Goal: Task Accomplishment & Management: Manage account settings

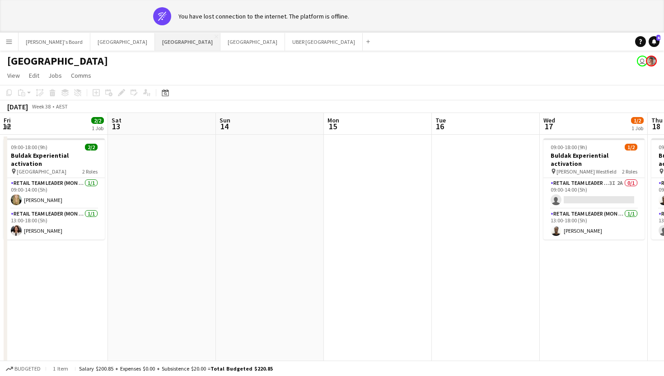
scroll to position [0, 401]
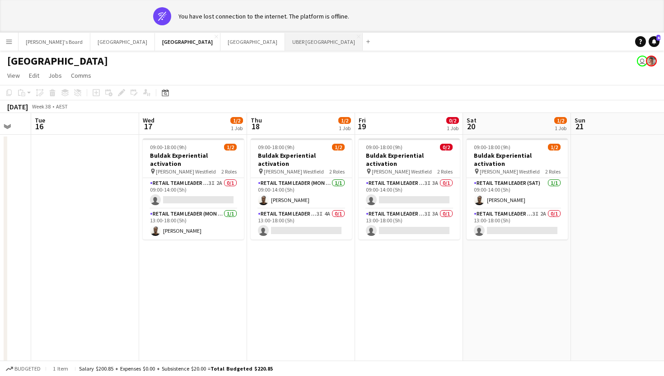
click at [285, 43] on button "UBER [GEOGRAPHIC_DATA] Close" at bounding box center [324, 42] width 78 height 18
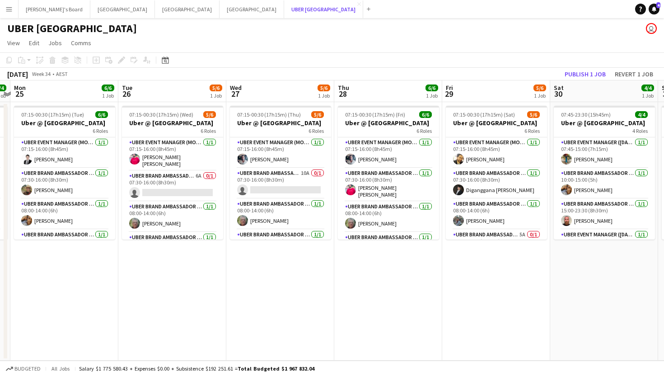
scroll to position [0, 315]
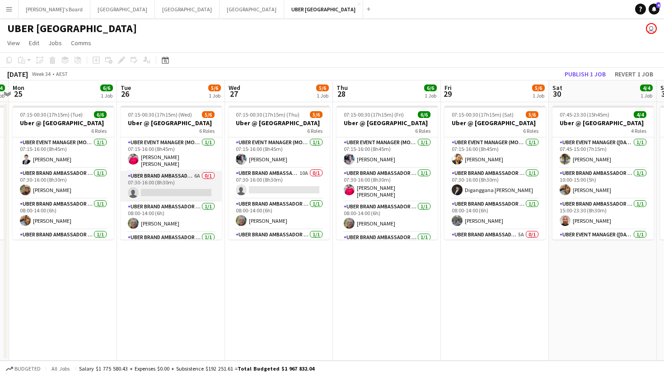
click at [192, 186] on app-card-role "UBER Brand Ambassador (Mon - Fri) 6A 0/1 07:30-16:00 (8h30m) single-neutral-act…" at bounding box center [171, 186] width 101 height 31
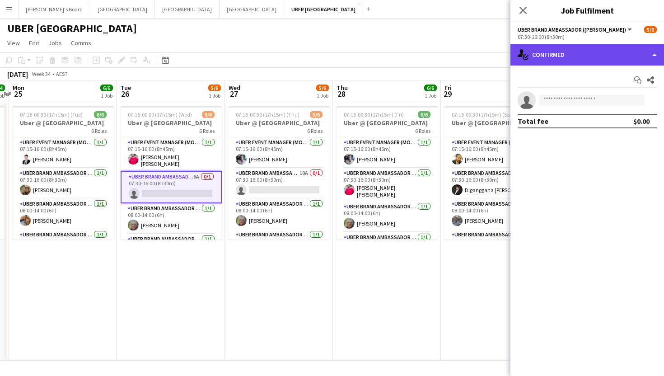
click at [574, 50] on div "single-neutral-actions-check-2 Confirmed" at bounding box center [587, 55] width 154 height 22
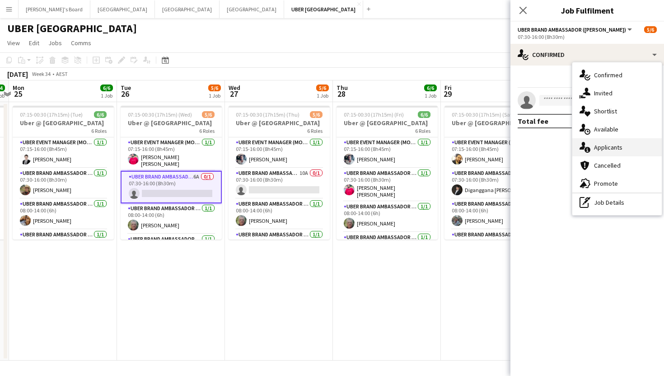
click at [598, 143] on div "single-neutral-actions-information Applicants" at bounding box center [616, 147] width 89 height 18
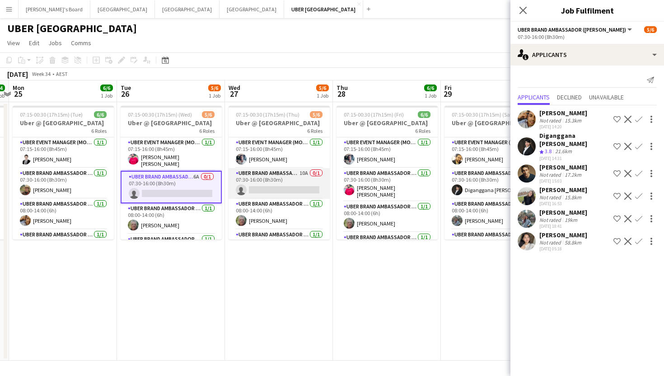
click at [298, 194] on app-card-role "UBER Brand Ambassador (Mon - Fri) 10A 0/1 07:30-16:00 (8h30m) single-neutral-ac…" at bounding box center [279, 183] width 101 height 31
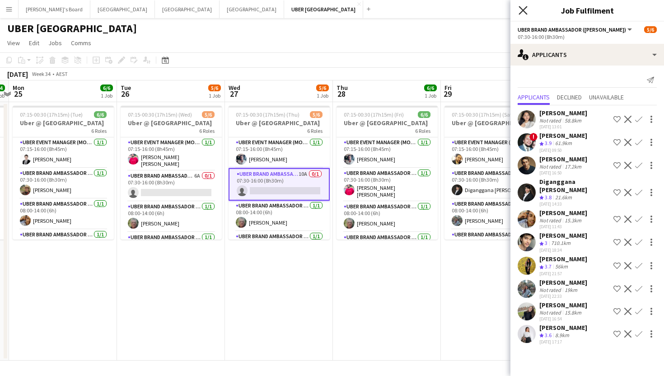
click at [526, 9] on icon "Close pop-in" at bounding box center [523, 10] width 9 height 9
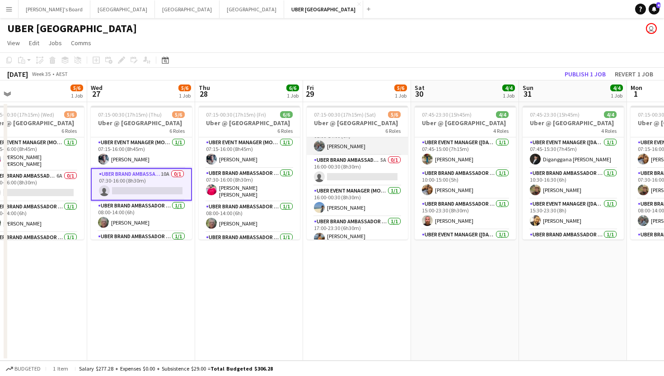
scroll to position [77, 0]
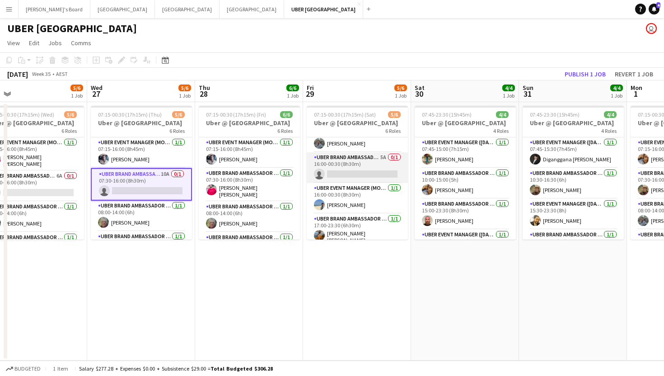
click at [353, 173] on app-card-role "UBER Brand Ambassador (Mon - Fri) 5A 0/1 16:00-00:30 (8h30m) single-neutral-act…" at bounding box center [357, 167] width 101 height 31
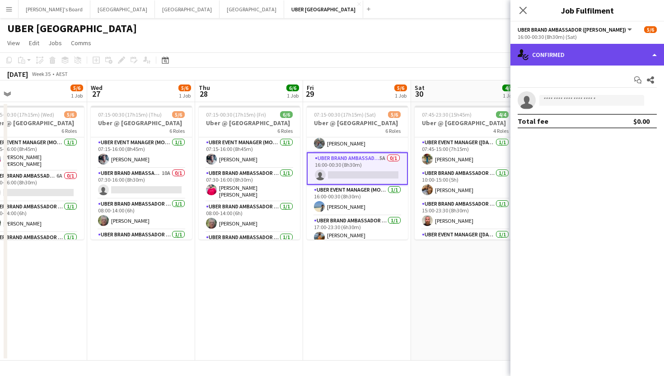
click at [563, 59] on div "single-neutral-actions-check-2 Confirmed" at bounding box center [587, 55] width 154 height 22
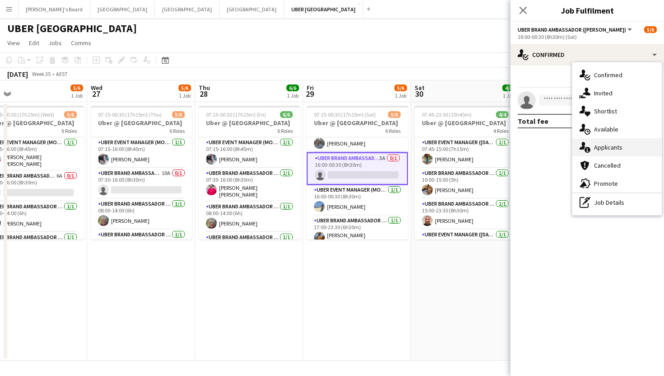
click at [618, 147] on div "single-neutral-actions-information Applicants" at bounding box center [616, 147] width 89 height 18
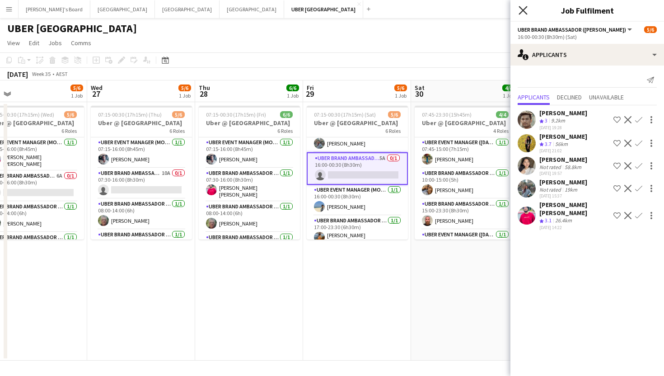
click at [521, 10] on icon "Close pop-in" at bounding box center [523, 10] width 9 height 9
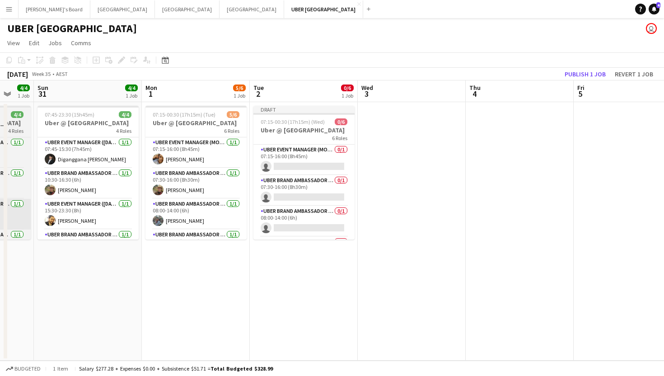
scroll to position [0, 300]
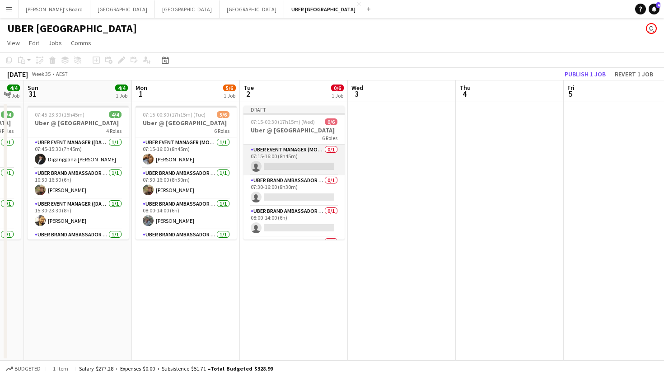
click at [303, 164] on app-card-role "UBER Event Manager (Mon - Fri) 0/1 07:15-16:00 (8h45m) single-neutral-actions" at bounding box center [293, 160] width 101 height 31
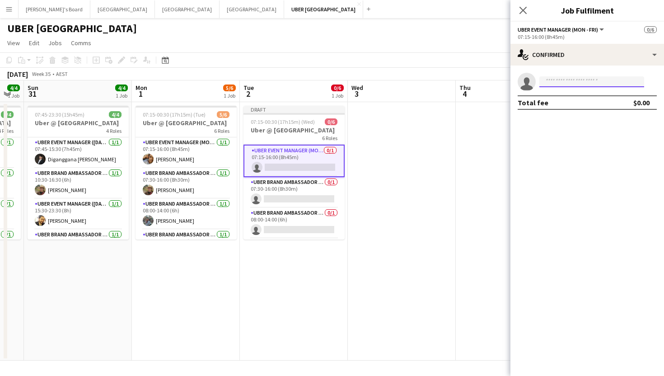
click at [556, 86] on input at bounding box center [591, 81] width 105 height 11
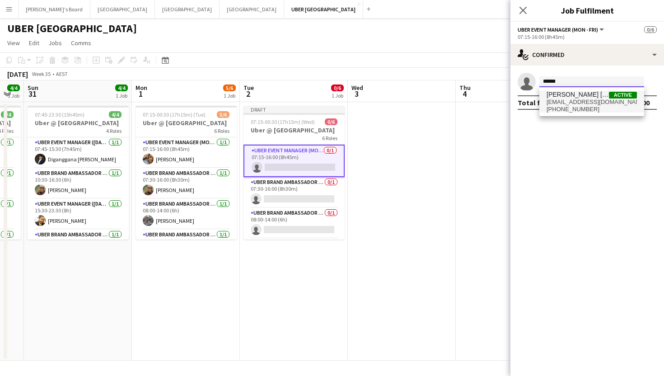
type input "******"
click at [584, 101] on span "[EMAIL_ADDRESS][DOMAIN_NAME]" at bounding box center [592, 101] width 90 height 7
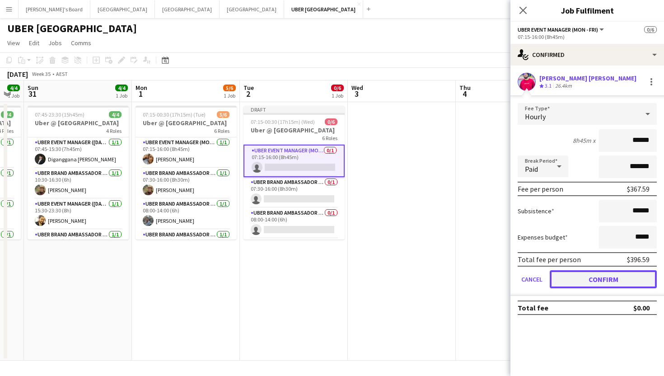
click at [568, 276] on button "Confirm" at bounding box center [603, 279] width 107 height 18
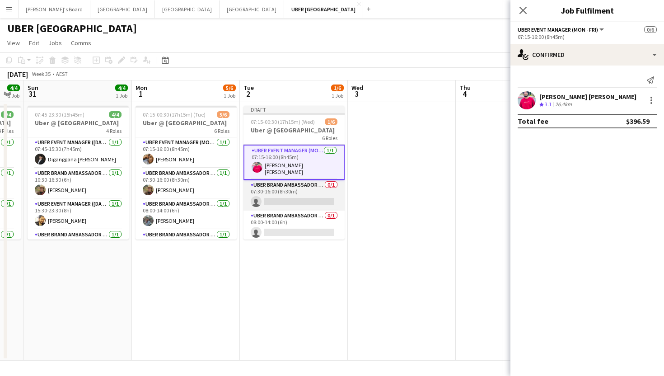
click at [299, 194] on app-card-role "UBER Brand Ambassador (Mon - Fri) 0/1 07:30-16:00 (8h30m) single-neutral-actions" at bounding box center [293, 195] width 101 height 31
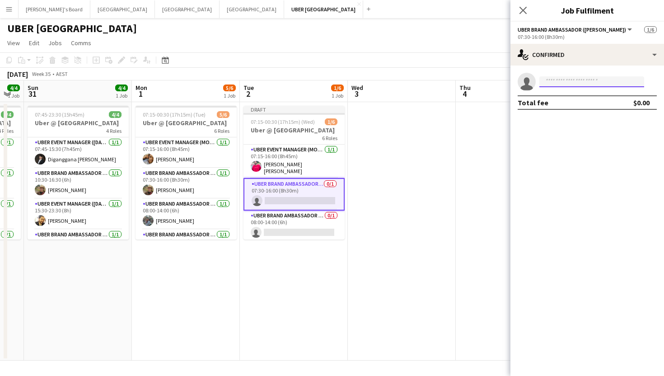
click at [559, 83] on input at bounding box center [591, 81] width 105 height 11
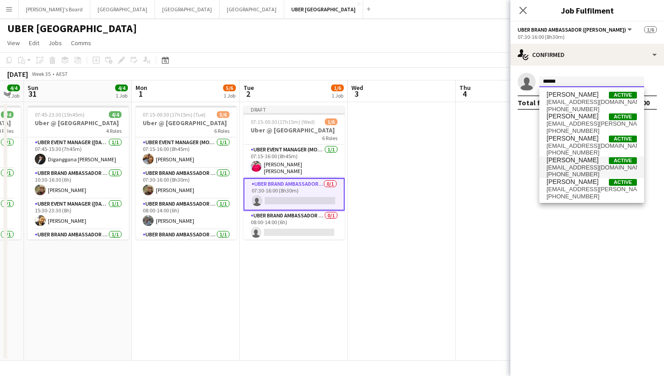
type input "******"
click at [567, 161] on span "[PERSON_NAME]" at bounding box center [573, 160] width 52 height 8
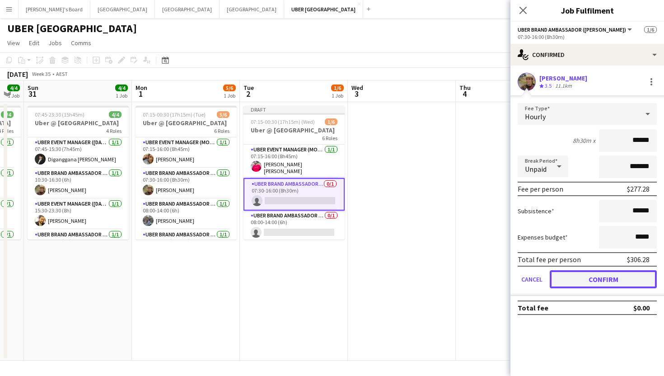
click at [593, 276] on button "Confirm" at bounding box center [603, 279] width 107 height 18
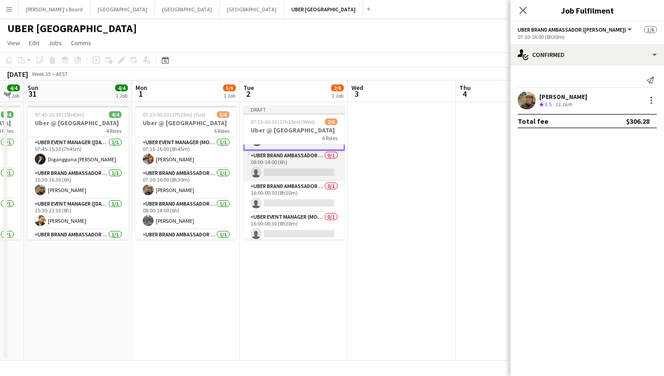
click at [299, 170] on app-card-role "UBER Brand Ambassador (Mon - Fri) 0/1 08:00-14:00 (6h) single-neutral-actions" at bounding box center [293, 165] width 101 height 31
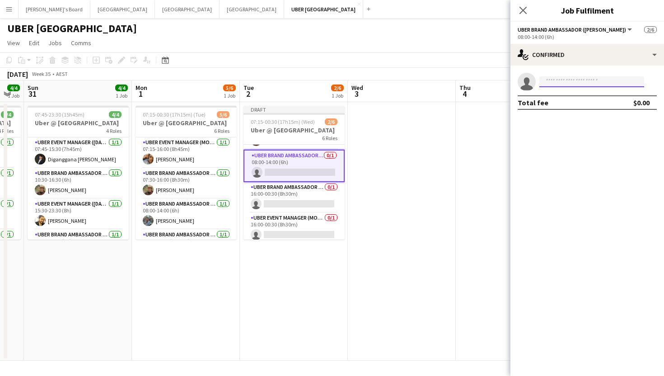
click at [604, 86] on input at bounding box center [591, 81] width 105 height 11
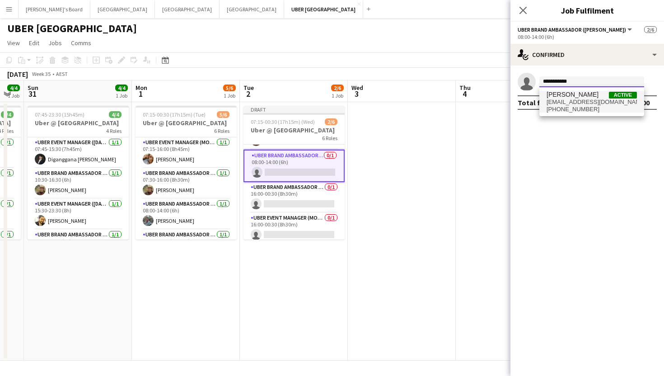
type input "**********"
click at [587, 97] on span "[PERSON_NAME] Active" at bounding box center [592, 95] width 90 height 8
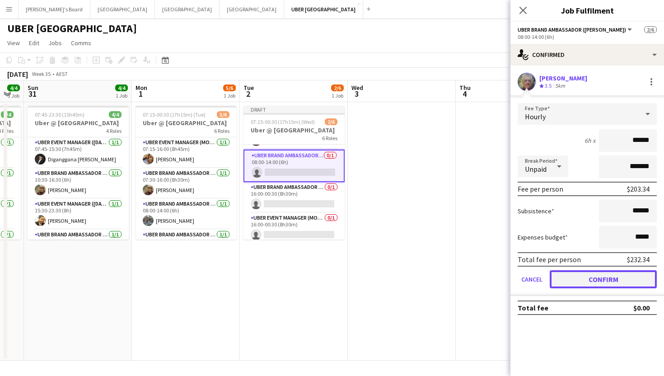
click at [584, 281] on button "Confirm" at bounding box center [603, 279] width 107 height 18
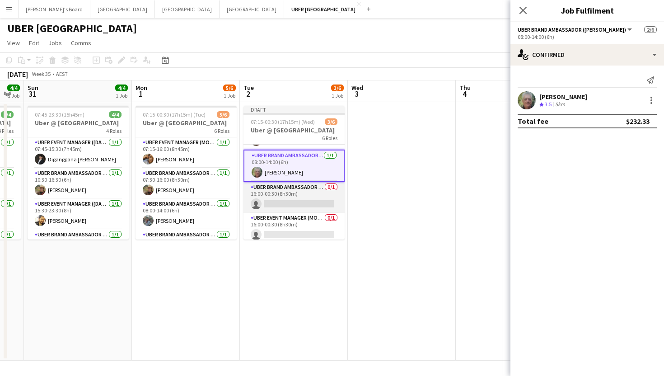
click at [309, 199] on app-card-role "UBER Brand Ambassador (Mon - Fri) 0/1 16:00-00:30 (8h30m) single-neutral-actions" at bounding box center [293, 197] width 101 height 31
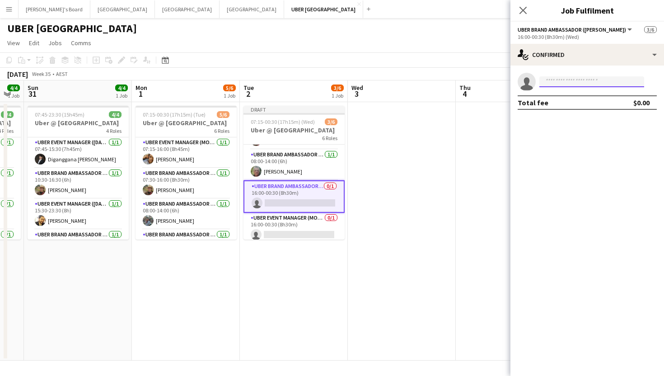
click at [597, 83] on input at bounding box center [591, 81] width 105 height 11
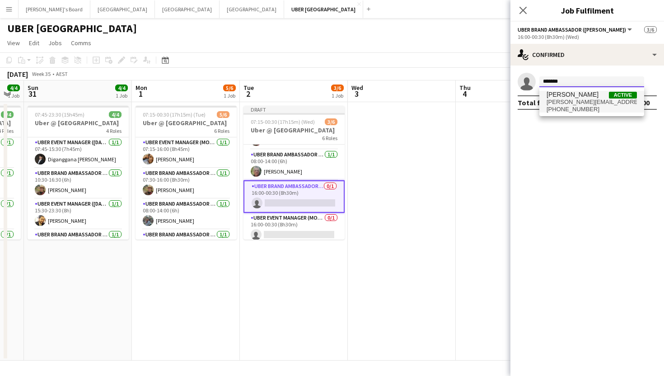
type input "*******"
click at [585, 103] on span "[PERSON_NAME][EMAIL_ADDRESS][PERSON_NAME][DOMAIN_NAME]" at bounding box center [592, 101] width 90 height 7
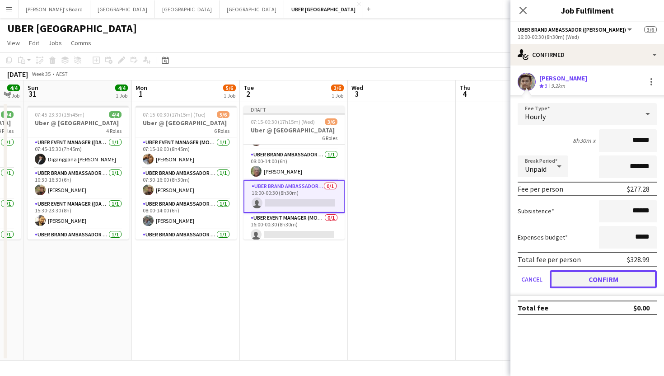
click at [591, 281] on button "Confirm" at bounding box center [603, 279] width 107 height 18
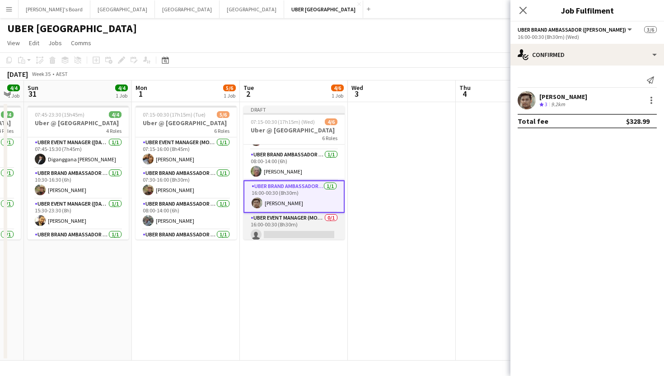
click at [306, 232] on app-card-role "UBER Event Manager (Mon - Fri) 0/1 16:00-00:30 (8h30m) single-neutral-actions" at bounding box center [293, 228] width 101 height 31
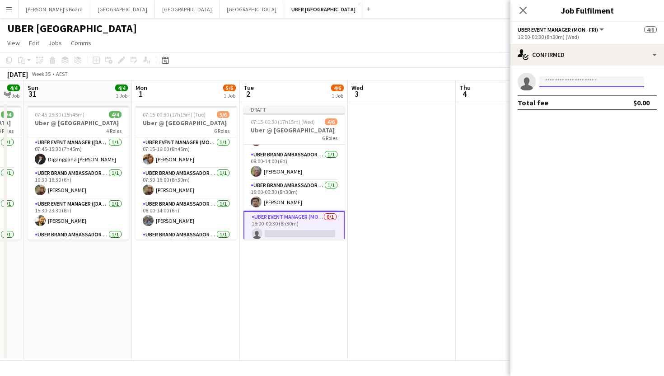
click at [579, 83] on input at bounding box center [591, 81] width 105 height 11
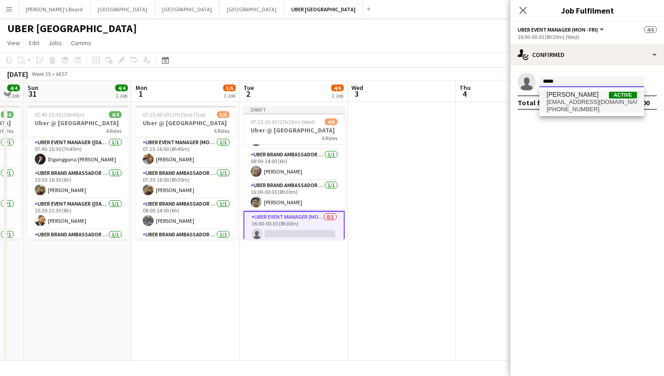
type input "*****"
click at [596, 101] on span "[EMAIL_ADDRESS][DOMAIN_NAME]" at bounding box center [592, 101] width 90 height 7
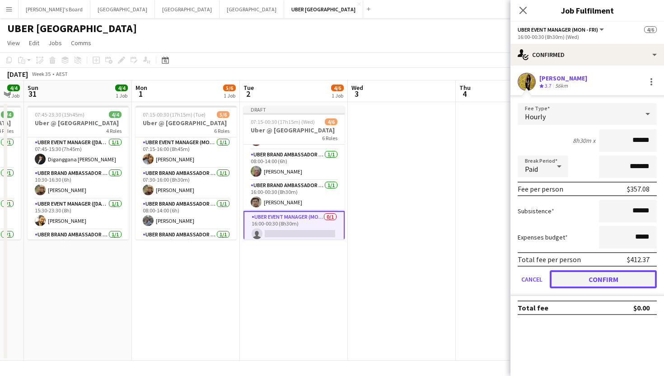
click at [599, 279] on button "Confirm" at bounding box center [603, 279] width 107 height 18
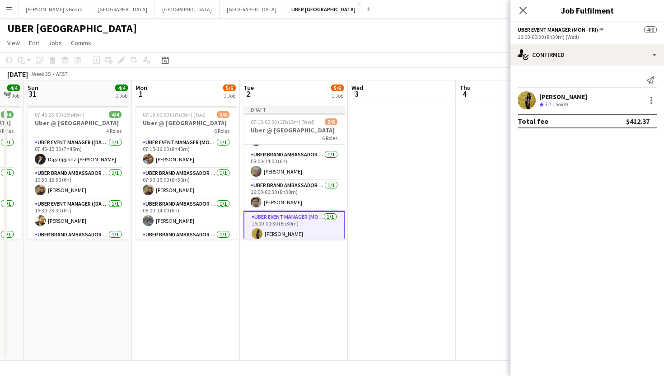
scroll to position [91, 0]
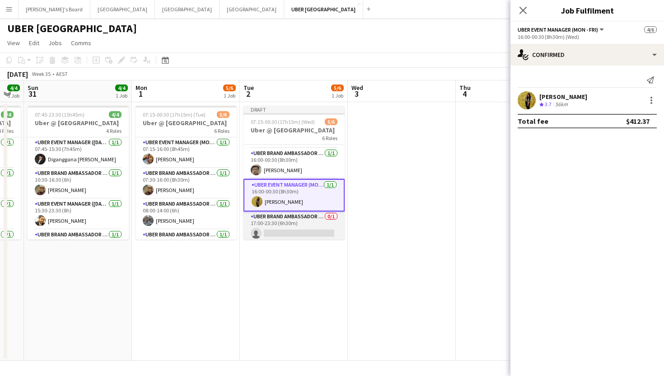
click at [299, 228] on app-card-role "UBER Brand Ambassador (Mon - Fri) 0/1 17:00-23:30 (6h30m) single-neutral-actions" at bounding box center [293, 226] width 101 height 31
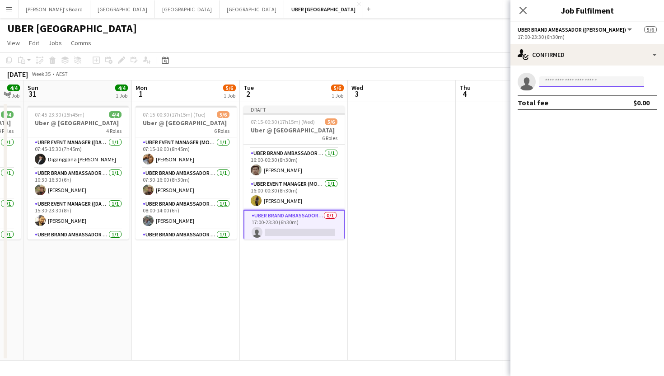
click at [598, 84] on input at bounding box center [591, 81] width 105 height 11
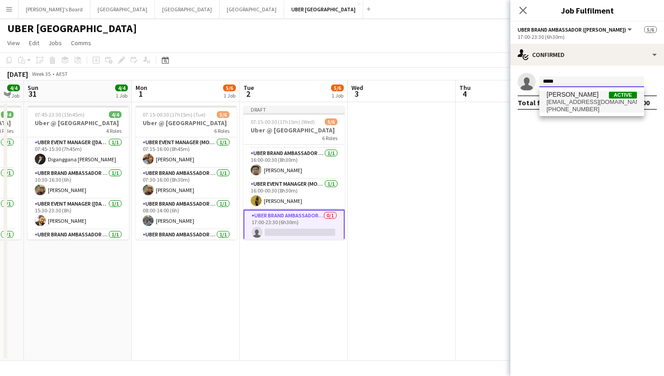
type input "*****"
click at [598, 100] on span "[EMAIL_ADDRESS][DOMAIN_NAME]" at bounding box center [592, 101] width 90 height 7
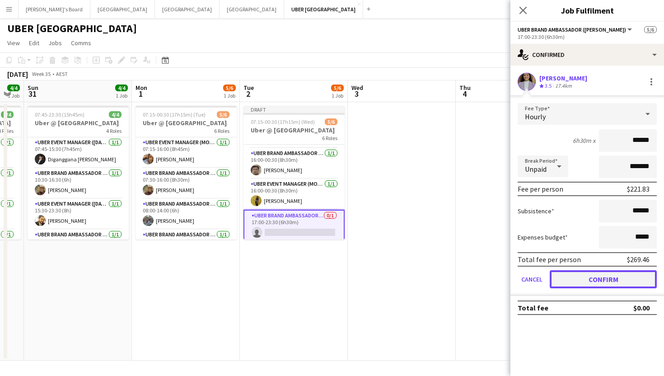
click at [606, 280] on button "Confirm" at bounding box center [603, 279] width 107 height 18
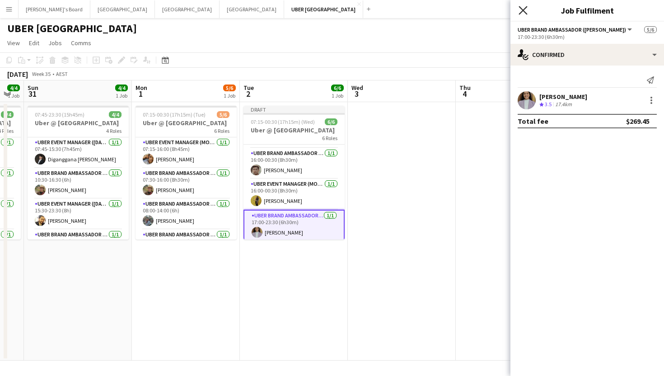
click at [521, 11] on icon at bounding box center [523, 10] width 9 height 9
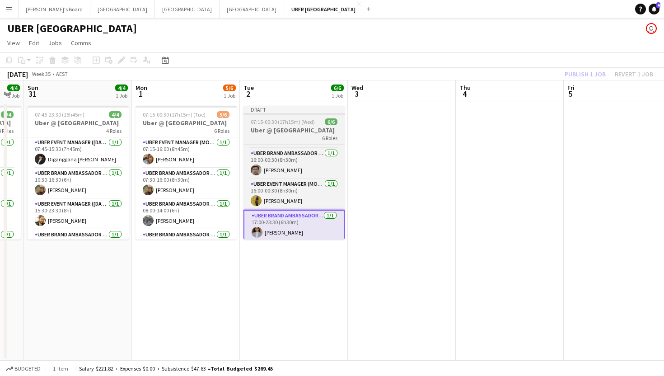
click at [311, 121] on span "07:15-00:30 (17h15m) (Wed)" at bounding box center [283, 121] width 64 height 7
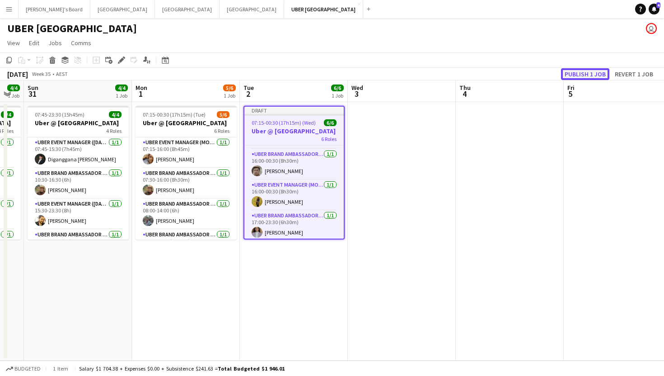
click at [598, 73] on button "Publish 1 job" at bounding box center [585, 74] width 48 height 12
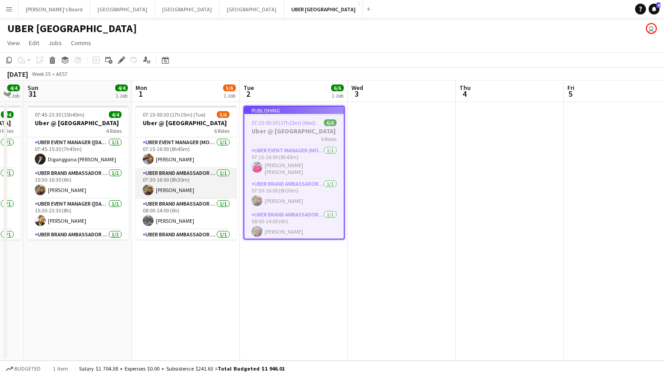
scroll to position [82, 0]
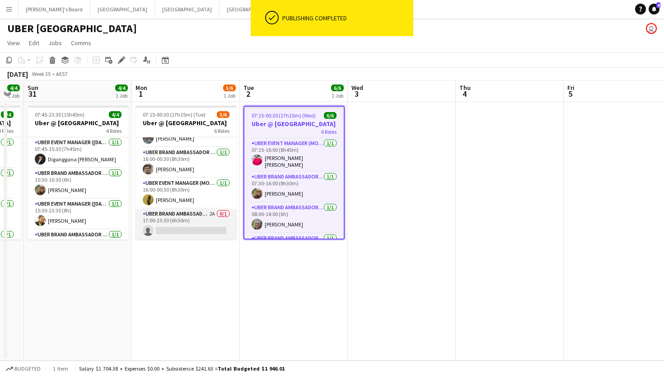
click at [177, 234] on app-card-role "UBER Brand Ambassador (Mon - Fri) 2A 0/1 17:00-23:30 (6h30m) single-neutral-act…" at bounding box center [186, 224] width 101 height 31
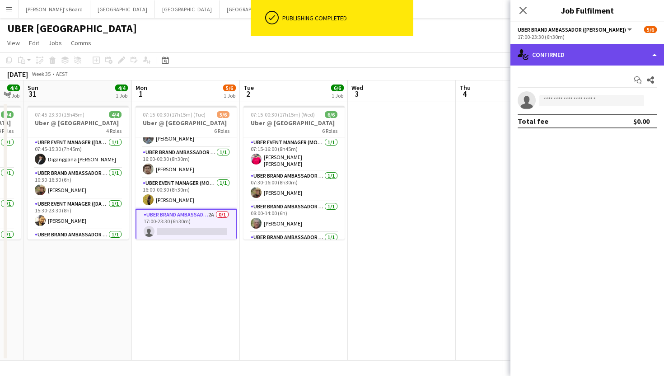
click at [557, 55] on div "single-neutral-actions-check-2 Confirmed" at bounding box center [587, 55] width 154 height 22
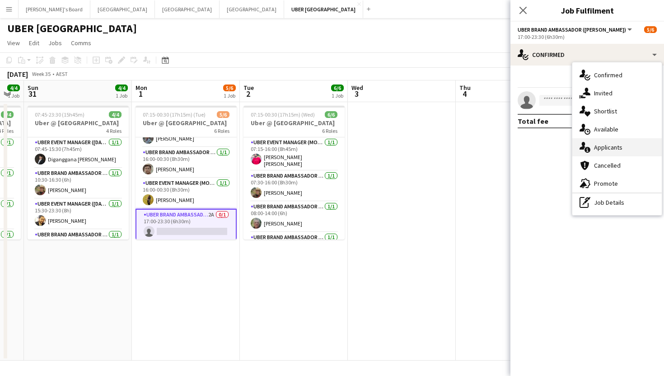
click at [600, 145] on div "single-neutral-actions-information Applicants" at bounding box center [616, 147] width 89 height 18
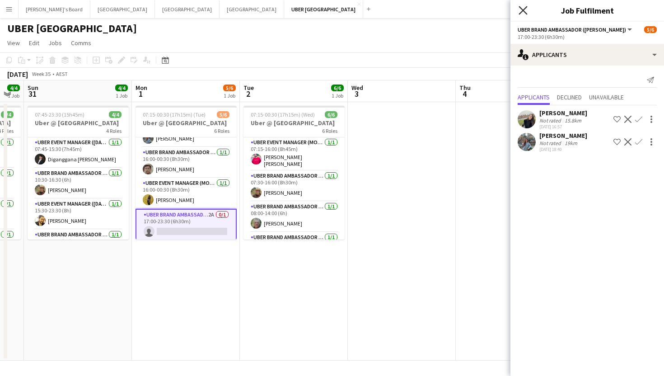
click at [523, 12] on icon "Close pop-in" at bounding box center [523, 10] width 9 height 9
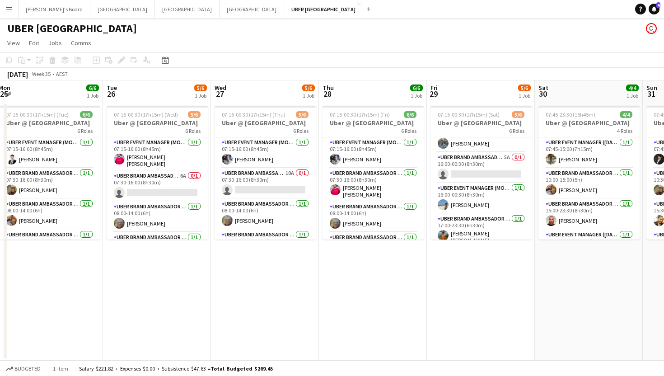
scroll to position [0, 336]
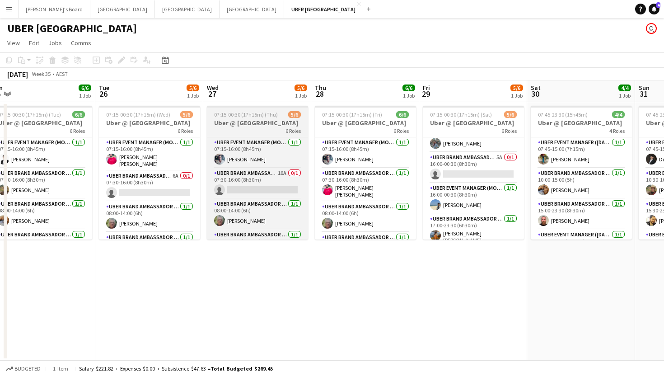
click at [276, 117] on div "07:15-00:30 (17h15m) (Thu) 5/6" at bounding box center [257, 114] width 101 height 7
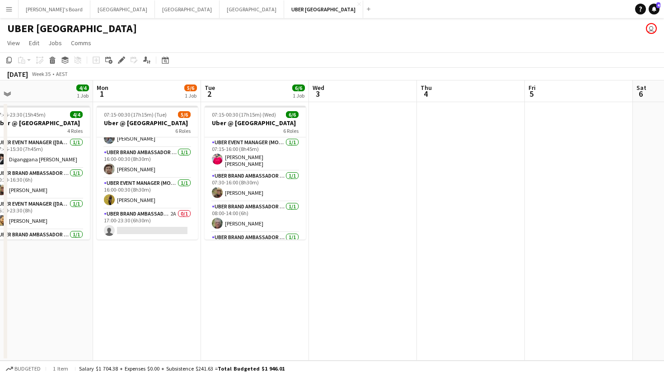
scroll to position [0, 351]
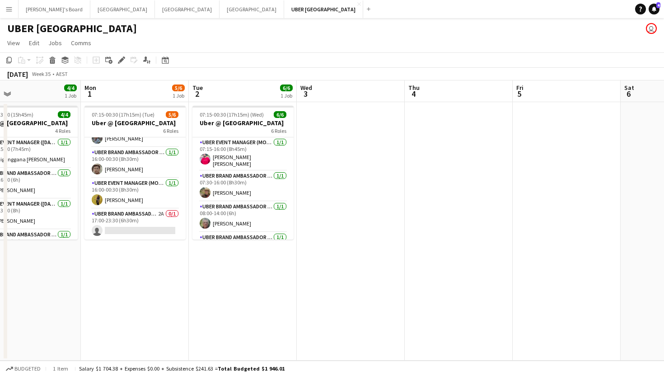
click at [359, 155] on app-date-cell at bounding box center [351, 231] width 108 height 258
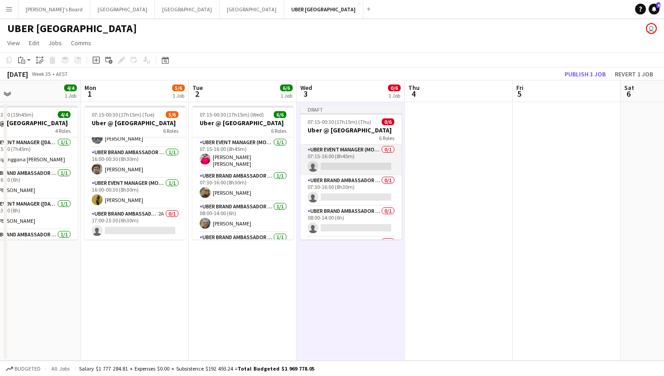
click at [352, 168] on app-card-role "UBER Event Manager (Mon - Fri) 0/1 07:15-16:00 (8h45m) single-neutral-actions" at bounding box center [350, 160] width 101 height 31
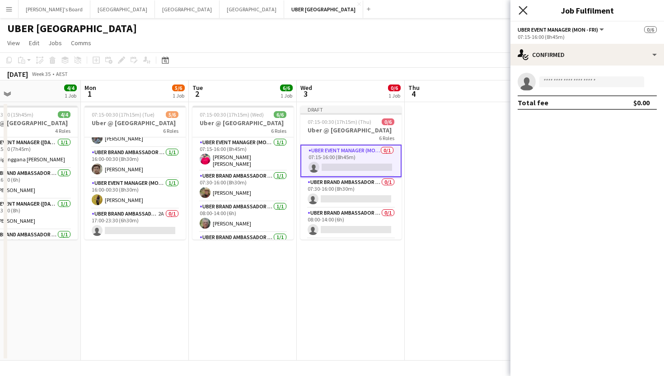
click at [522, 9] on icon at bounding box center [523, 10] width 9 height 9
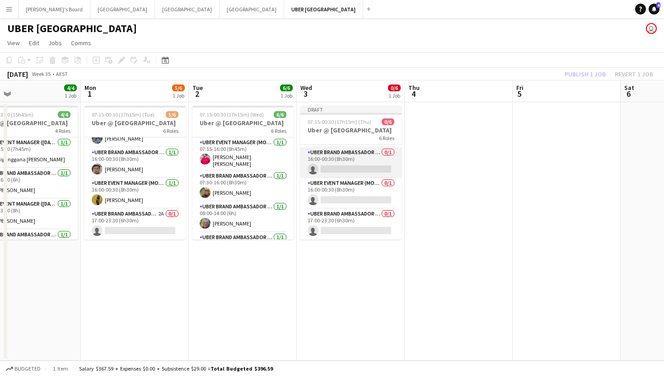
click at [337, 168] on app-card-role "UBER Brand Ambassador (Mon - Fri) 0/1 16:00-00:30 (8h30m) single-neutral-actions" at bounding box center [350, 162] width 101 height 31
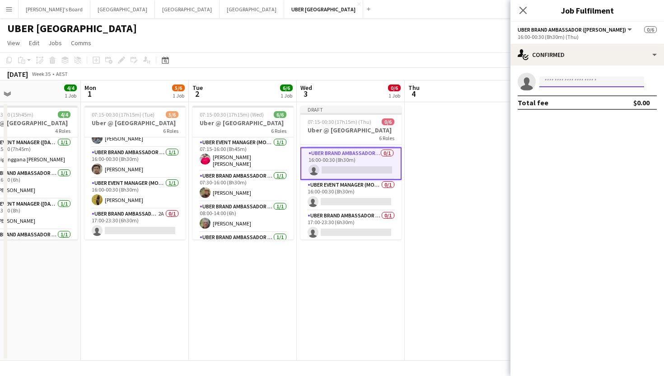
click at [588, 82] on input at bounding box center [591, 81] width 105 height 11
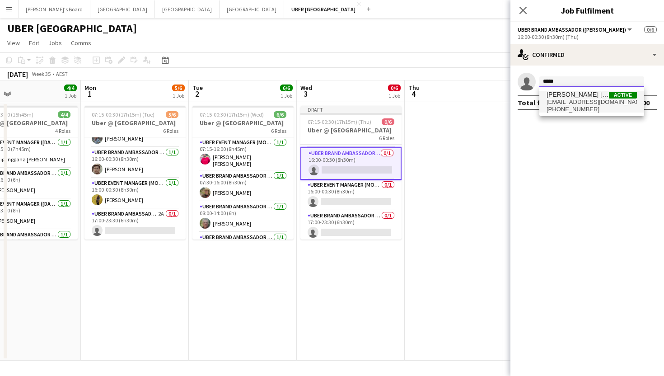
type input "*****"
click at [587, 106] on span "[PHONE_NUMBER]" at bounding box center [592, 109] width 90 height 7
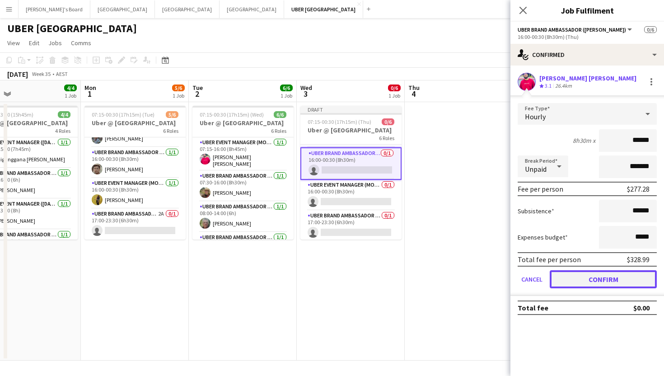
click at [580, 276] on button "Confirm" at bounding box center [603, 279] width 107 height 18
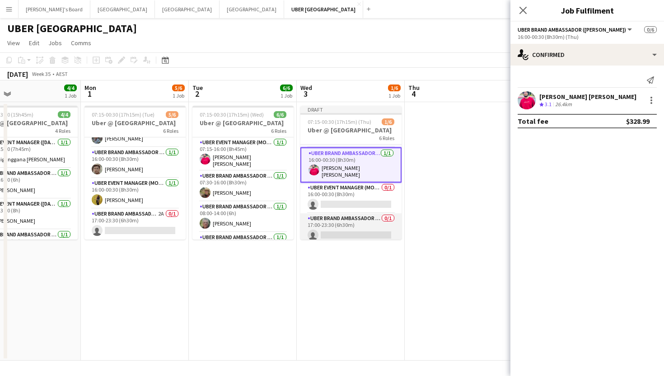
click at [363, 234] on app-card-role "UBER Brand Ambassador (Mon - Fri) 0/1 17:00-23:30 (6h30m) single-neutral-actions" at bounding box center [350, 228] width 101 height 31
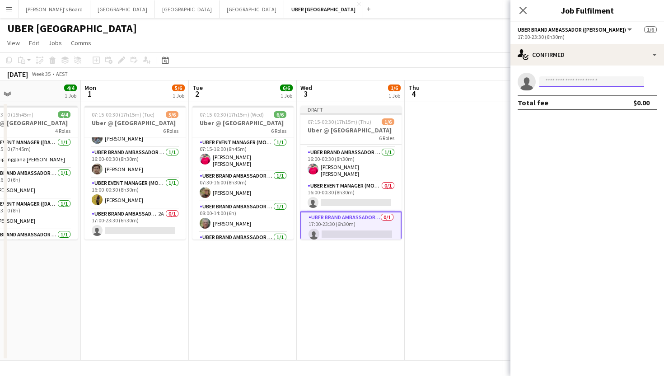
click at [587, 84] on input at bounding box center [591, 81] width 105 height 11
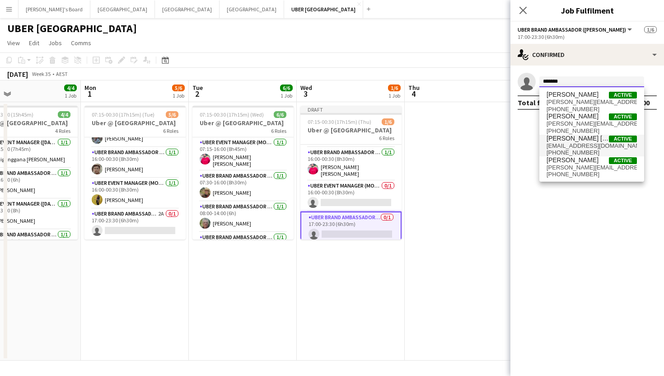
type input "*******"
click at [562, 143] on span "[EMAIL_ADDRESS][DOMAIN_NAME]" at bounding box center [592, 145] width 90 height 7
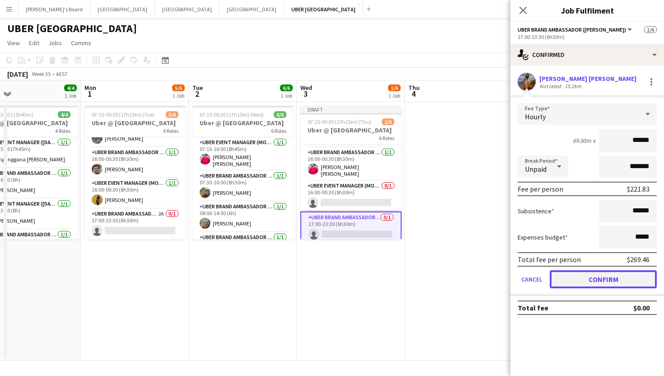
click at [594, 273] on button "Confirm" at bounding box center [603, 279] width 107 height 18
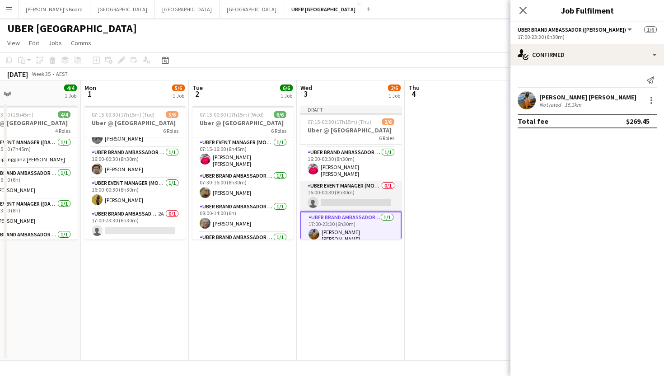
click at [374, 197] on app-card-role "UBER Event Manager (Mon - Fri) 0/1 16:00-00:30 (8h30m) single-neutral-actions" at bounding box center [350, 196] width 101 height 31
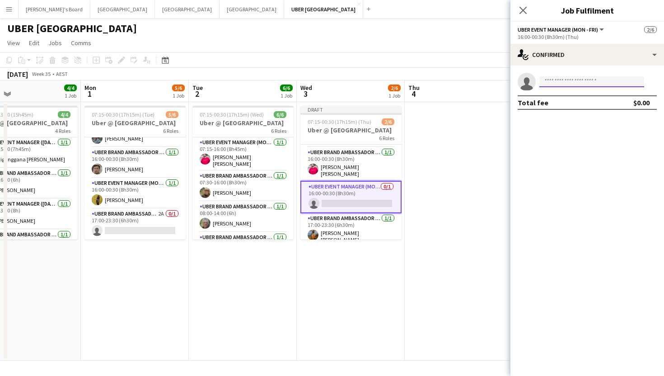
click at [552, 80] on input at bounding box center [591, 81] width 105 height 11
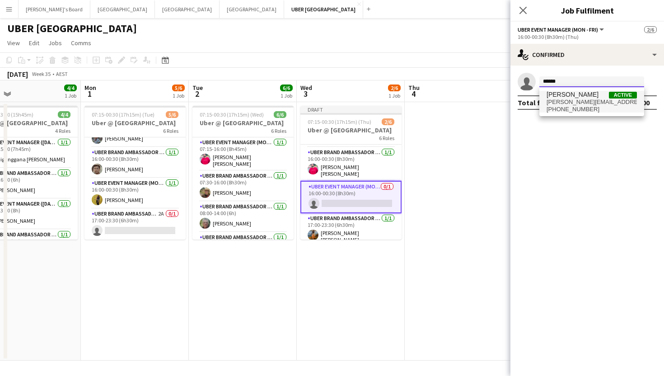
type input "******"
click at [590, 98] on span "[PERSON_NAME][EMAIL_ADDRESS][PERSON_NAME][DOMAIN_NAME]" at bounding box center [592, 101] width 90 height 7
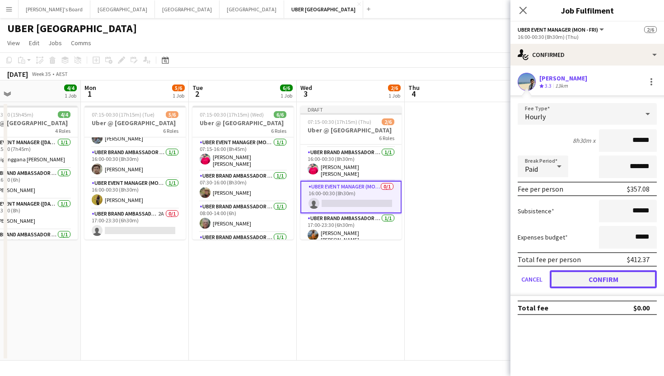
click at [574, 280] on button "Confirm" at bounding box center [603, 279] width 107 height 18
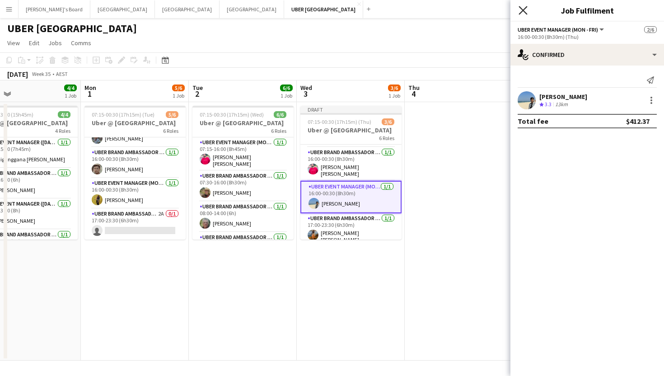
click at [522, 12] on icon "Close pop-in" at bounding box center [523, 10] width 9 height 9
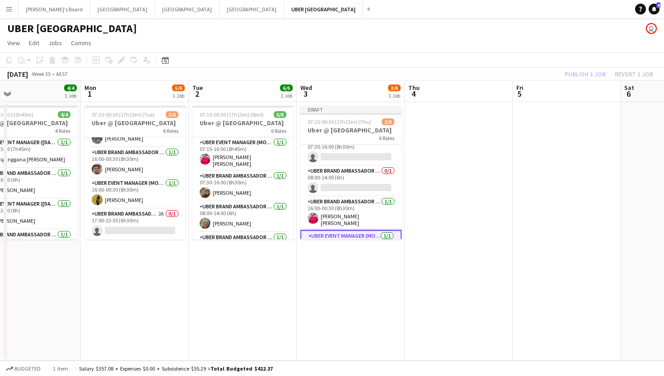
scroll to position [0, 0]
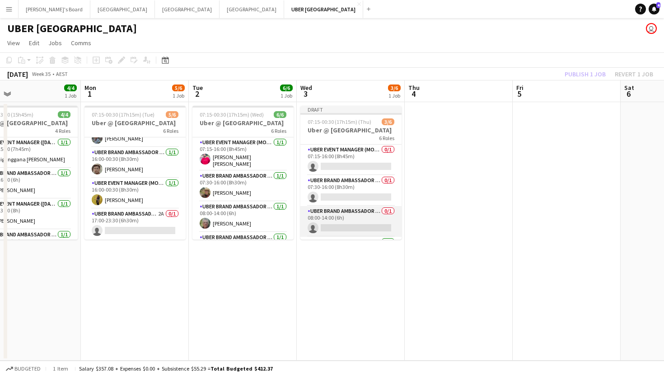
click at [338, 226] on app-card-role "UBER Brand Ambassador (Mon - Fri) 0/1 08:00-14:00 (6h) single-neutral-actions" at bounding box center [350, 221] width 101 height 31
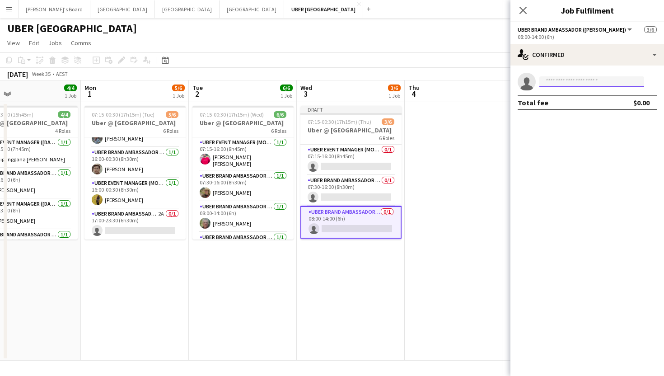
click at [582, 82] on input at bounding box center [591, 81] width 105 height 11
type input "*"
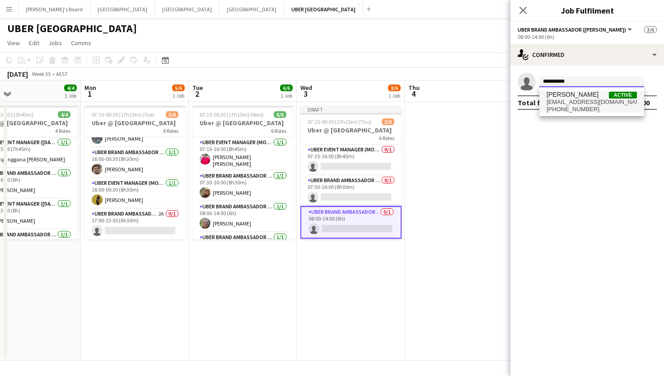
type input "**********"
click at [580, 111] on span "[PHONE_NUMBER]" at bounding box center [592, 109] width 90 height 7
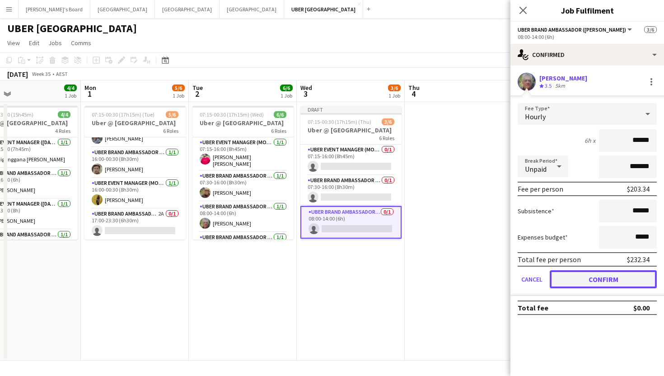
click at [578, 283] on button "Confirm" at bounding box center [603, 279] width 107 height 18
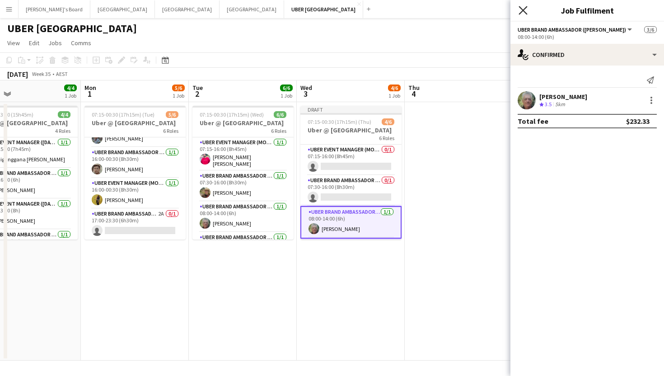
click at [523, 12] on icon "Close pop-in" at bounding box center [523, 10] width 9 height 9
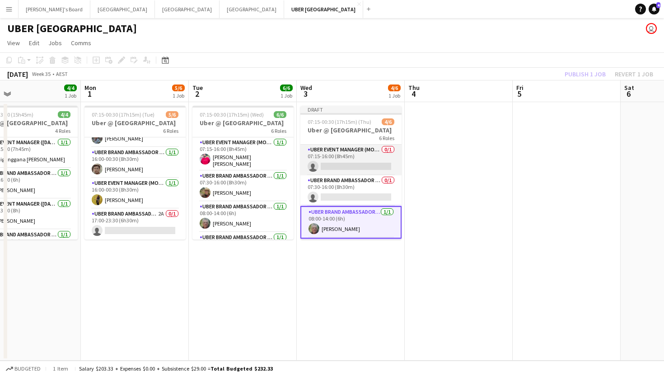
click at [355, 164] on app-card-role "UBER Event Manager (Mon - Fri) 0/1 07:15-16:00 (8h45m) single-neutral-actions" at bounding box center [350, 160] width 101 height 31
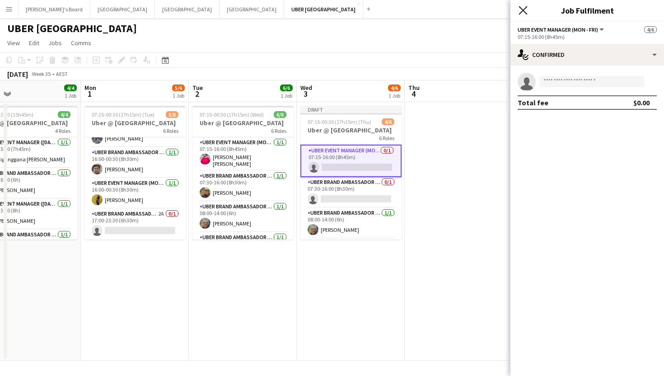
click at [524, 10] on icon "Close pop-in" at bounding box center [523, 10] width 9 height 9
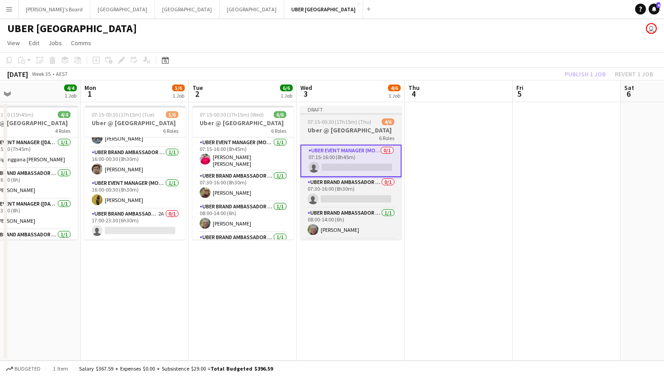
click at [368, 120] on span "07:15-00:30 (17h15m) (Thu)" at bounding box center [340, 121] width 64 height 7
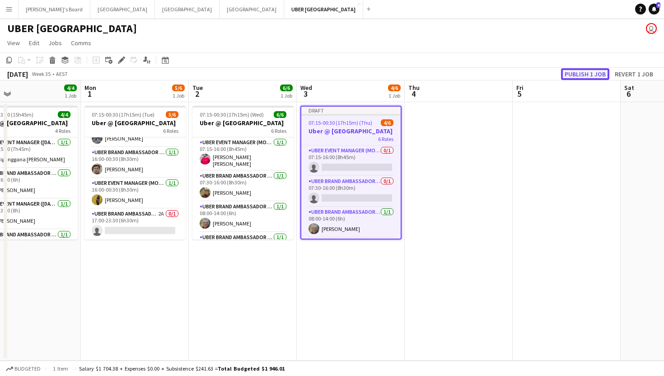
click at [576, 75] on button "Publish 1 job" at bounding box center [585, 74] width 48 height 12
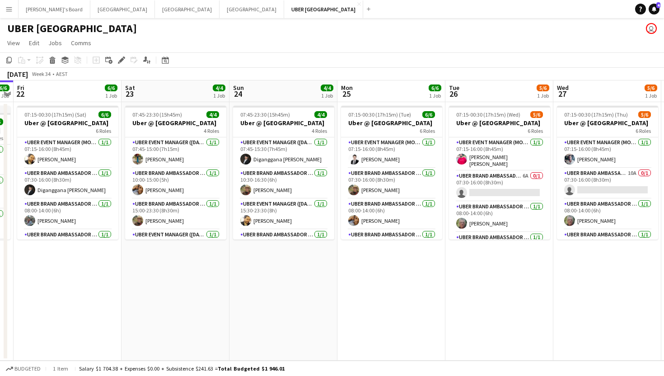
scroll to position [0, 243]
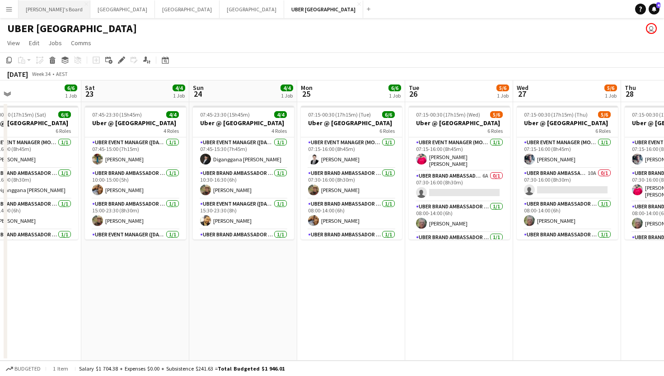
click at [30, 14] on button "Tennille's Board Close" at bounding box center [55, 9] width 72 height 18
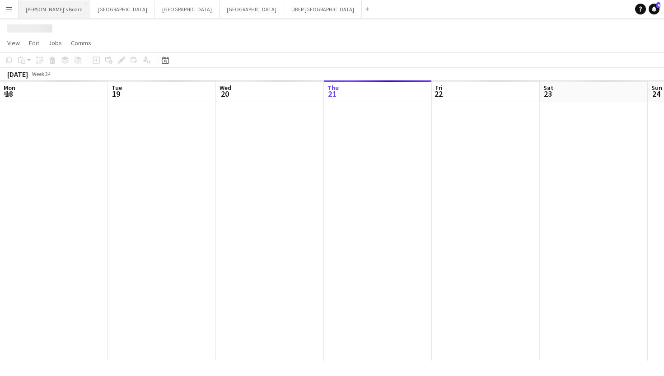
scroll to position [0, 216]
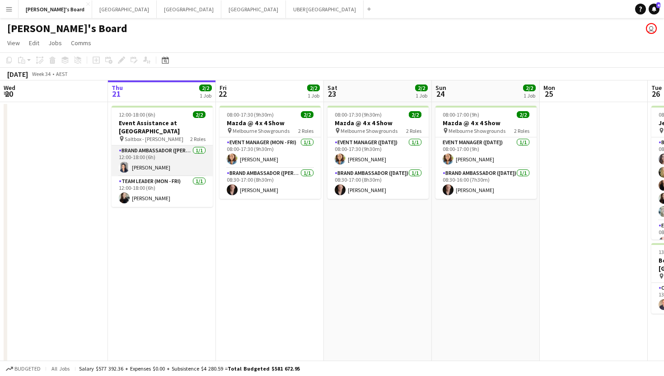
click at [151, 159] on app-card-role "Brand Ambassador (Mon - Fri) [DATE] 12:00-18:00 (6h) [PERSON_NAME]" at bounding box center [162, 160] width 101 height 31
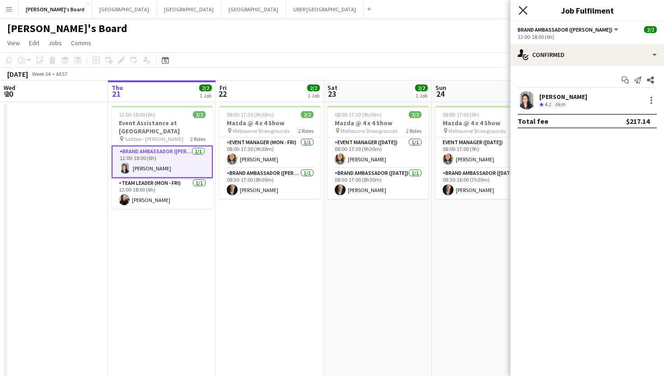
click at [523, 13] on icon "Close pop-in" at bounding box center [523, 10] width 9 height 9
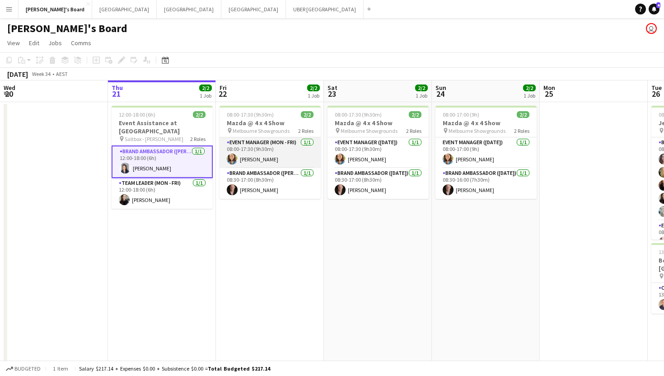
click at [258, 161] on app-card-role "Event Manager (Mon - Fri) [DATE] 08:00-17:30 (9h30m) [PERSON_NAME]" at bounding box center [270, 152] width 101 height 31
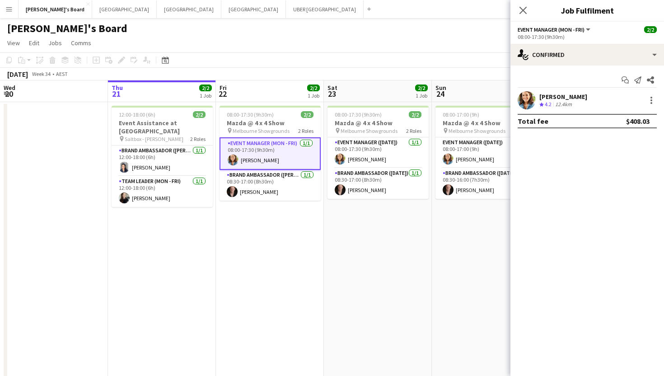
click at [564, 97] on div "[PERSON_NAME]" at bounding box center [563, 97] width 48 height 8
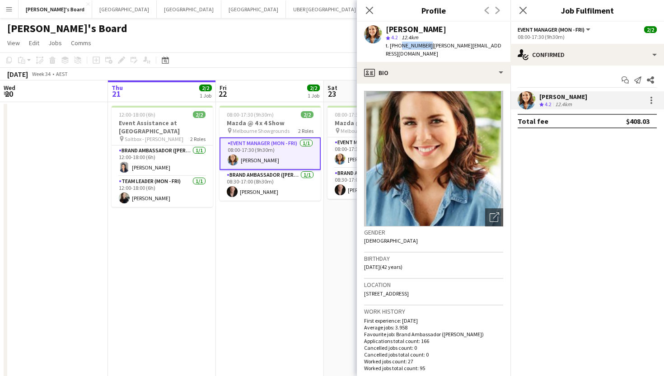
drag, startPoint x: 423, startPoint y: 47, endPoint x: 398, endPoint y: 46, distance: 25.3
click at [398, 46] on div "t. [PHONE_NUMBER] | [PERSON_NAME][EMAIL_ADDRESS][DOMAIN_NAME]" at bounding box center [444, 50] width 117 height 16
copy span "411735563"
click at [524, 11] on icon at bounding box center [523, 10] width 9 height 9
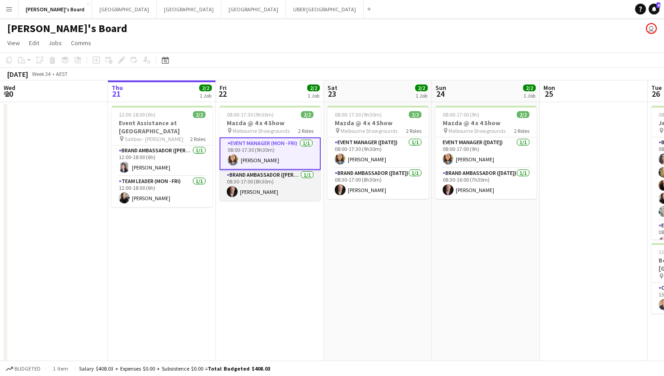
click at [249, 190] on app-card-role "Brand Ambassador (Mon - Fri) [DATE] 08:30-17:00 (8h30m) [PERSON_NAME]" at bounding box center [270, 185] width 101 height 31
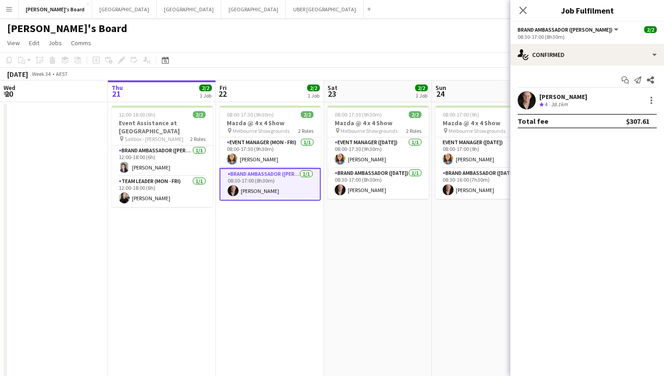
click at [561, 97] on div "[PERSON_NAME]" at bounding box center [563, 97] width 48 height 8
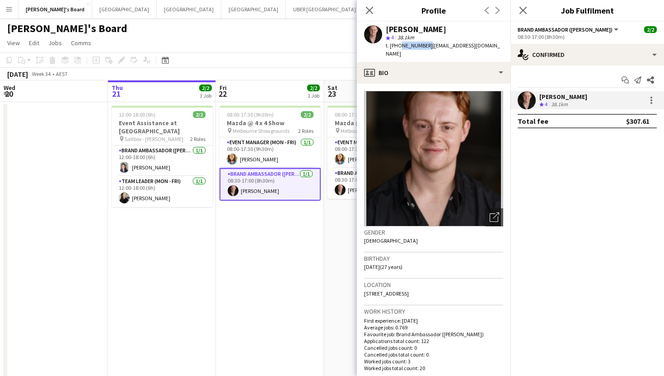
drag, startPoint x: 424, startPoint y: 47, endPoint x: 398, endPoint y: 48, distance: 25.3
click at [398, 48] on div "t. [PHONE_NUMBER] | [EMAIL_ADDRESS][DOMAIN_NAME]" at bounding box center [444, 50] width 117 height 16
copy span "432717097"
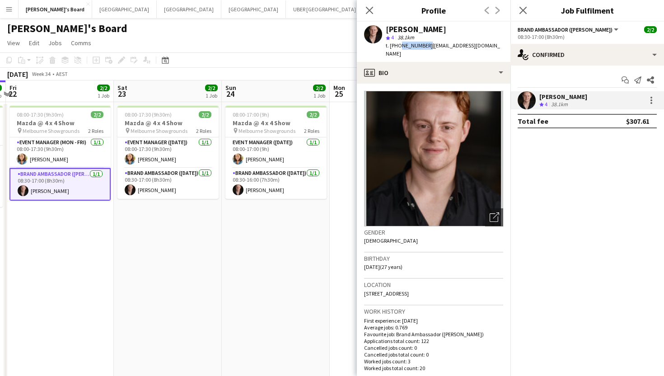
scroll to position [0, 446]
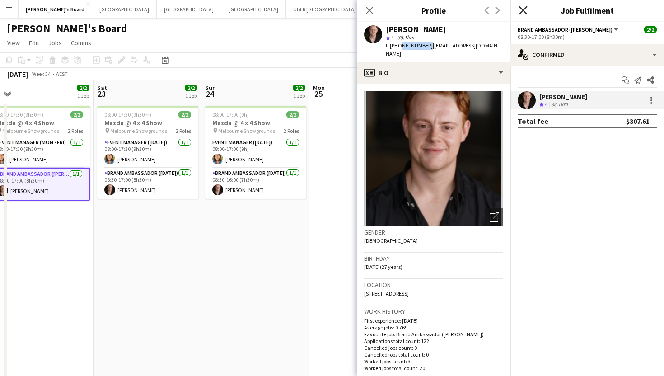
click at [521, 11] on icon "Close pop-in" at bounding box center [523, 10] width 9 height 9
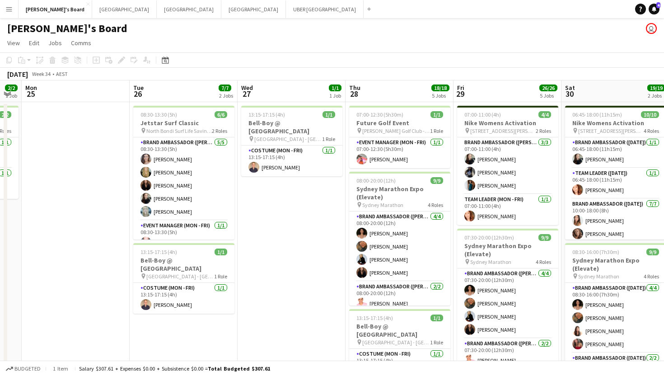
scroll to position [0, 321]
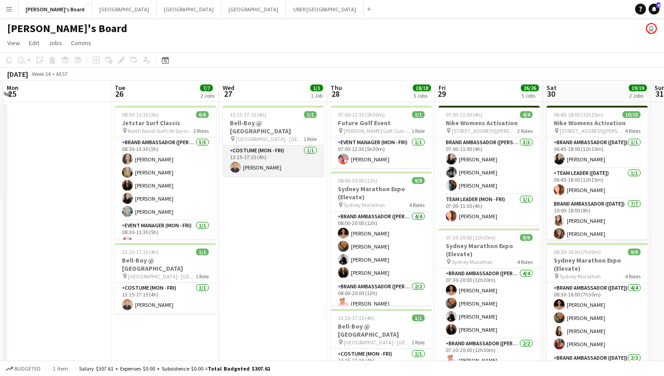
click at [281, 161] on app-card-role "Costume (Mon - Fri) [DATE] 13:15-17:15 (4h) [PERSON_NAME]" at bounding box center [273, 160] width 101 height 31
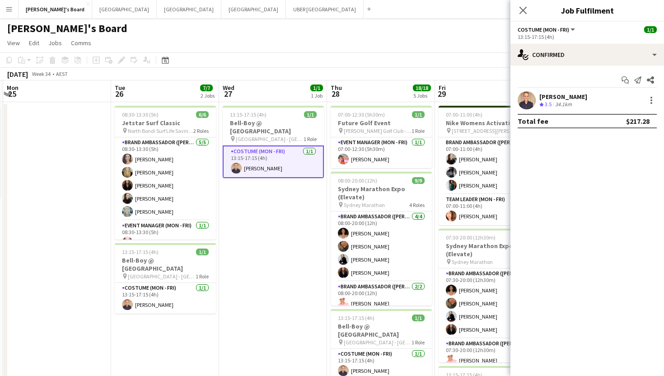
drag, startPoint x: 599, startPoint y: 98, endPoint x: 560, endPoint y: 98, distance: 39.7
click at [560, 98] on div "[PERSON_NAME] Crew rating 3.5 34.1km" at bounding box center [587, 100] width 154 height 18
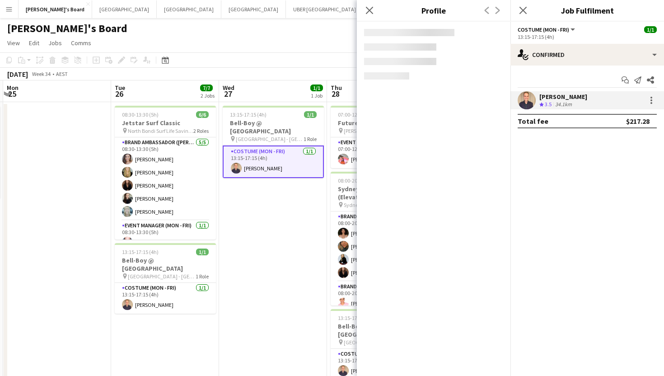
copy div "[PERSON_NAME]"
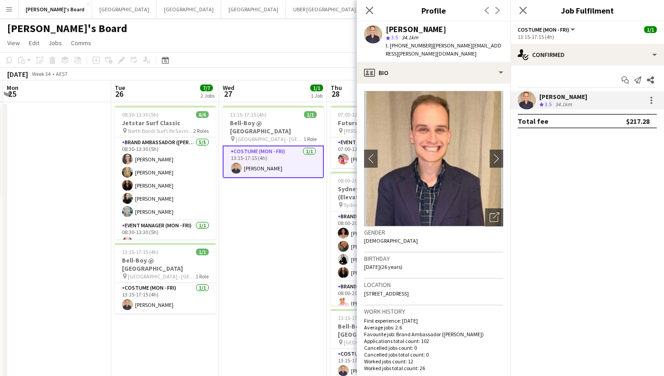
drag, startPoint x: 427, startPoint y: 46, endPoint x: 398, endPoint y: 48, distance: 28.6
click at [398, 48] on div "t. [PHONE_NUMBER] | [PERSON_NAME][EMAIL_ADDRESS][PERSON_NAME][DOMAIN_NAME]" at bounding box center [444, 50] width 117 height 16
copy div "0435758373 |"
click at [524, 7] on icon "Close pop-in" at bounding box center [523, 10] width 9 height 9
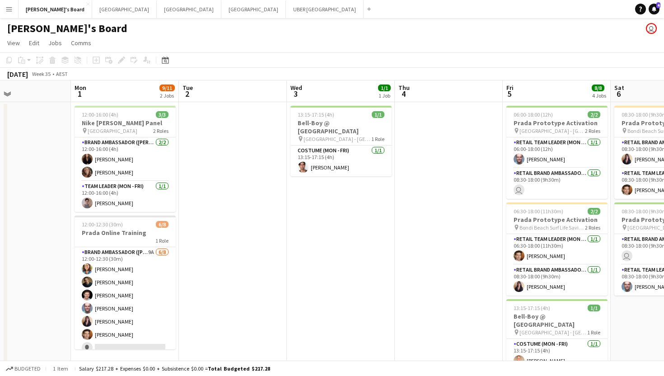
scroll to position [0, 401]
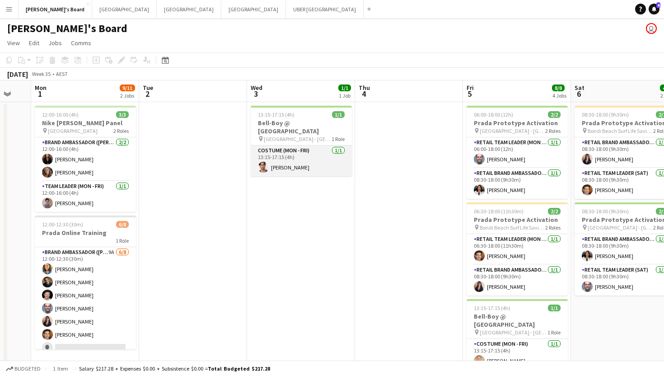
click at [293, 159] on app-card-role "Costume (Mon - Fri) [DATE] 13:15-17:15 (4h) [PERSON_NAME]" at bounding box center [301, 160] width 101 height 31
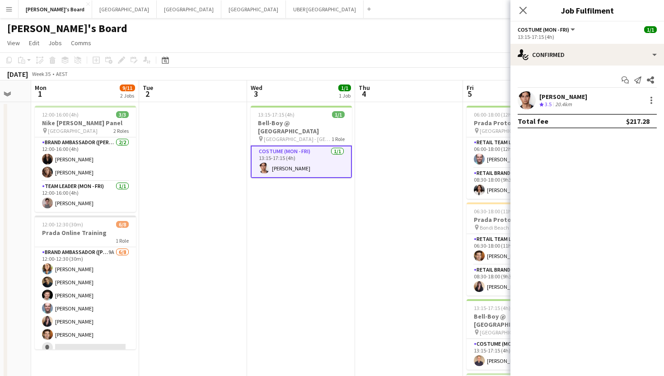
click at [570, 94] on div "[PERSON_NAME]" at bounding box center [563, 97] width 48 height 8
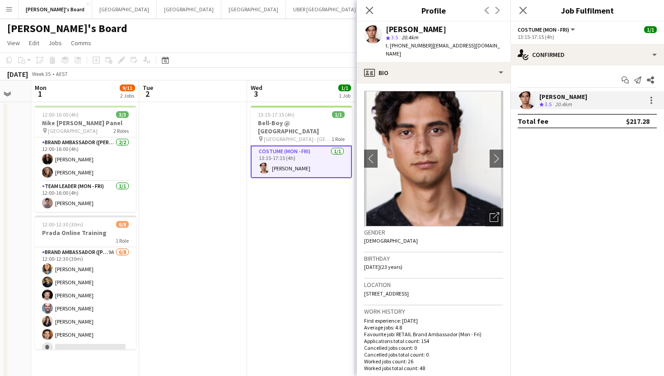
drag, startPoint x: 425, startPoint y: 47, endPoint x: 399, endPoint y: 47, distance: 25.7
click at [399, 47] on div "t. [PHONE_NUMBER] | [EMAIL_ADDRESS][DOMAIN_NAME]" at bounding box center [444, 50] width 117 height 16
copy div "437908733 |"
click at [523, 9] on icon at bounding box center [523, 10] width 9 height 9
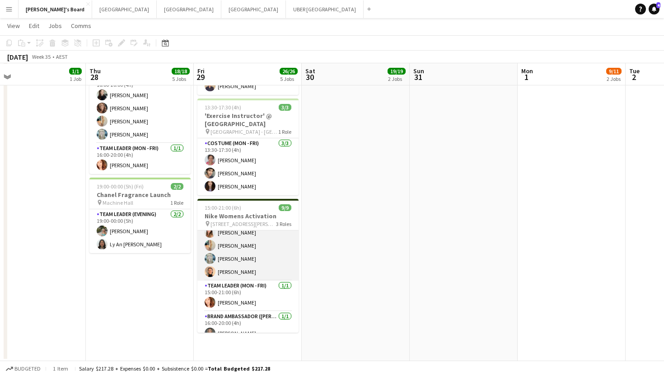
scroll to position [69, 0]
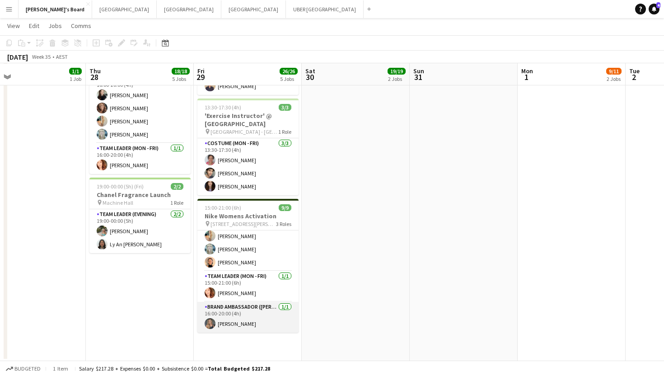
click at [229, 317] on app-card-role "Brand Ambassador (Mon - Fri) [DATE] 16:00-20:00 (4h) [PERSON_NAME]" at bounding box center [247, 317] width 101 height 31
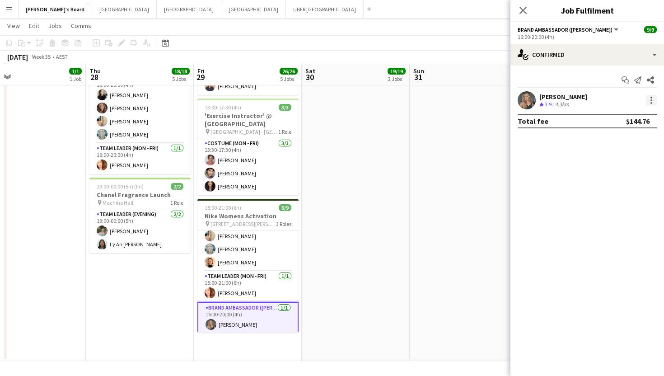
click at [650, 97] on div at bounding box center [651, 100] width 11 height 11
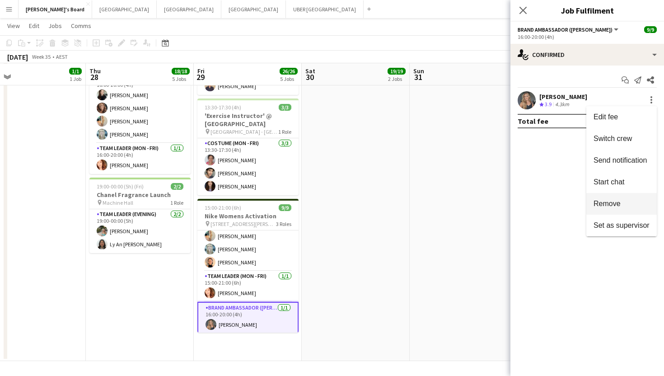
click at [612, 205] on span "Remove" at bounding box center [606, 204] width 27 height 8
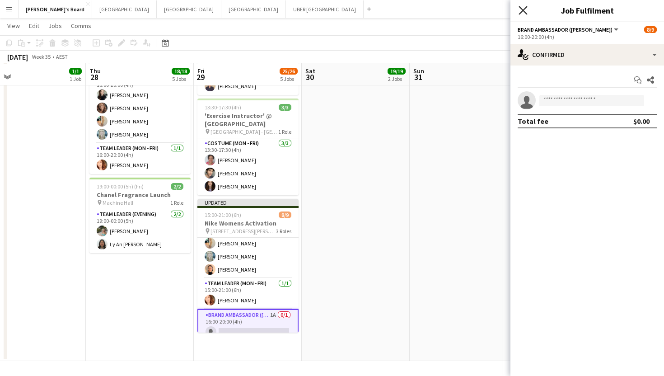
click at [522, 14] on icon "Close pop-in" at bounding box center [523, 10] width 9 height 9
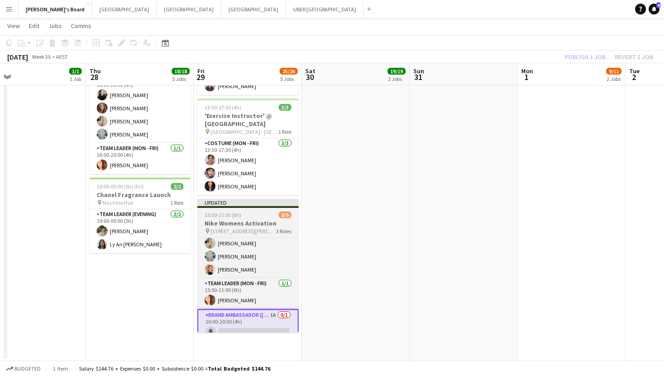
click at [253, 228] on span "[STREET_ADDRESS][PERSON_NAME]" at bounding box center [242, 231] width 65 height 7
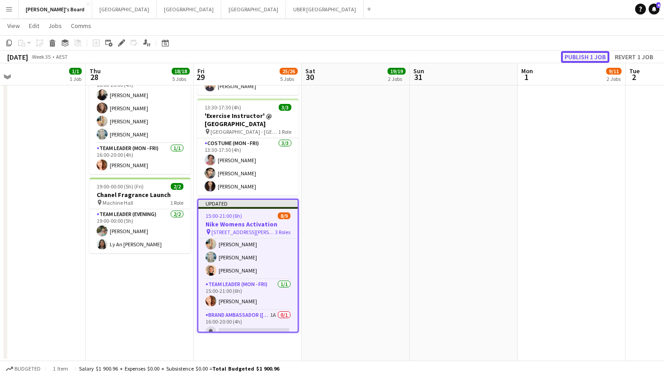
click at [572, 59] on button "Publish 1 job" at bounding box center [585, 57] width 48 height 12
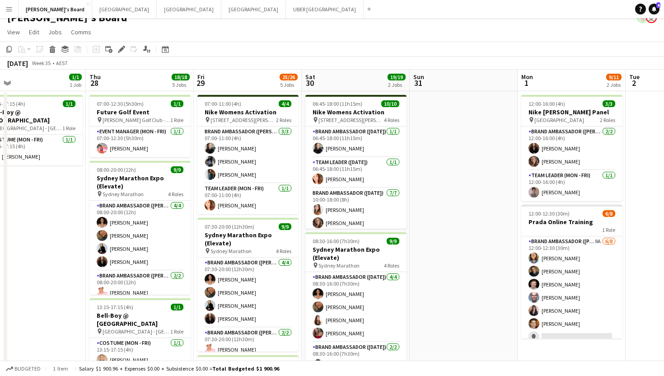
scroll to position [0, 0]
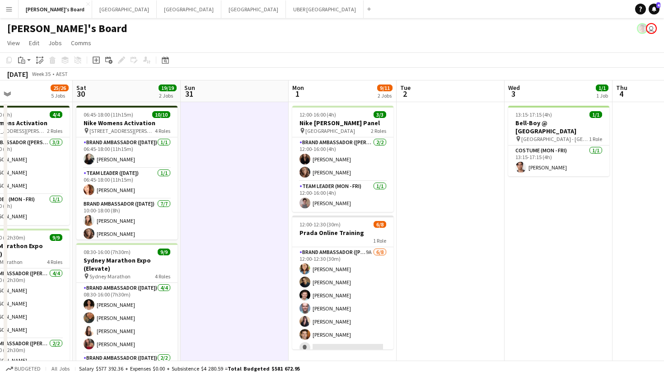
scroll to position [0, 388]
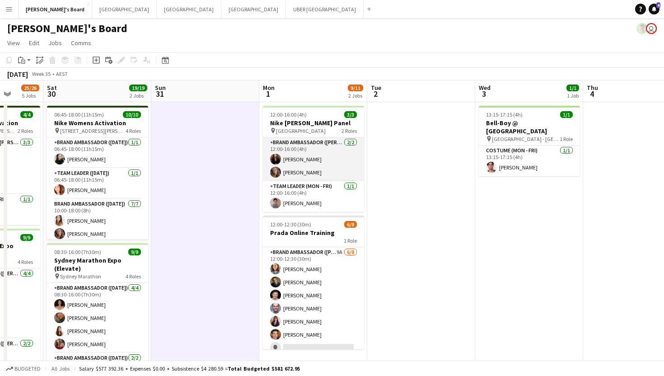
click at [333, 162] on app-card-role "Brand Ambassador (Mon - Fri) [DATE] 12:00-16:00 (4h) [PERSON_NAME] [PERSON_NAME]" at bounding box center [313, 159] width 101 height 44
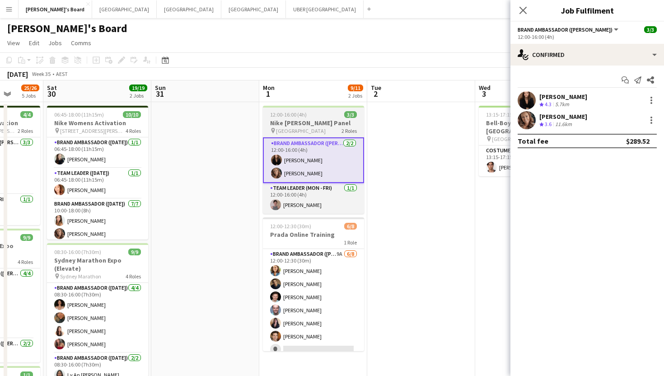
click at [336, 126] on h3 "Nike [PERSON_NAME] Panel" at bounding box center [313, 123] width 101 height 8
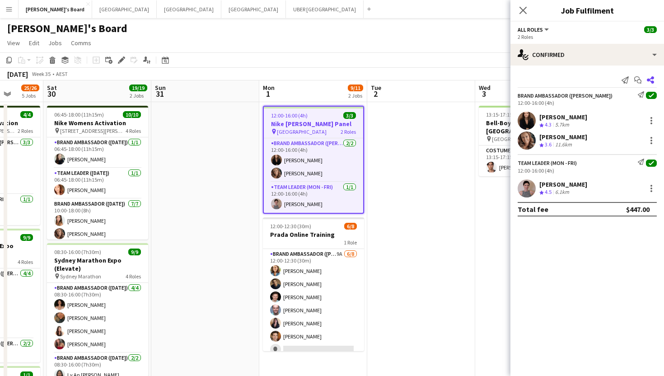
click at [655, 83] on app-icon "Share" at bounding box center [650, 80] width 13 height 13
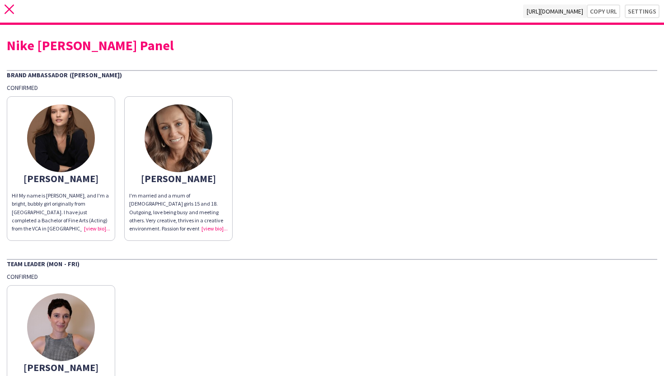
click at [10, 10] on icon at bounding box center [9, 9] width 9 height 9
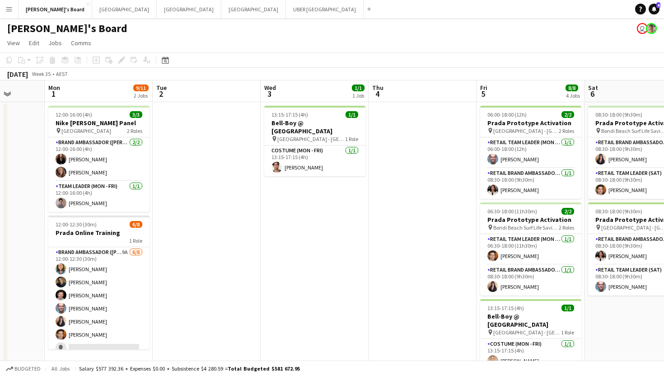
scroll to position [0, 278]
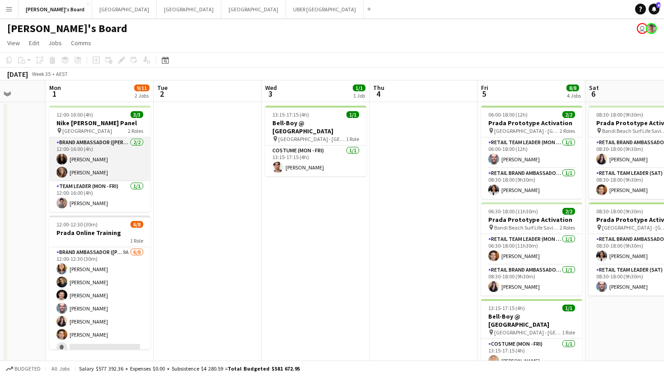
click at [115, 165] on app-card-role "Brand Ambassador (Mon - Fri) [DATE] 12:00-16:00 (4h) [PERSON_NAME] [PERSON_NAME]" at bounding box center [99, 159] width 101 height 44
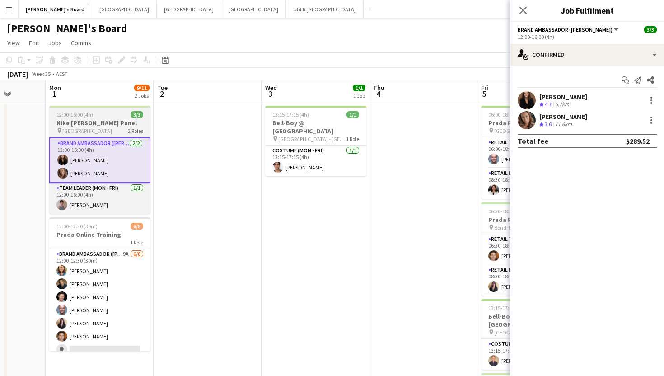
click at [111, 131] on div "pin Opera House 2 Roles" at bounding box center [99, 130] width 101 height 7
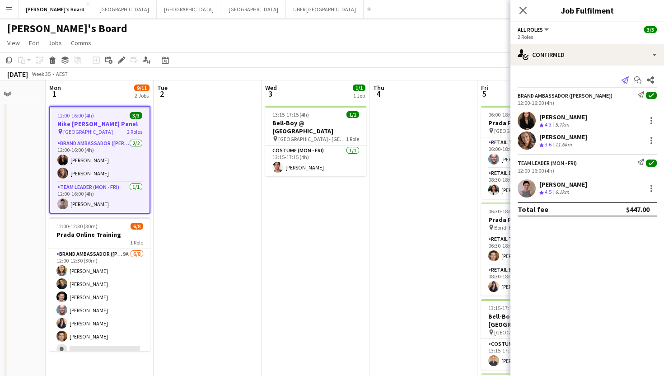
click at [627, 79] on icon at bounding box center [624, 79] width 7 height 7
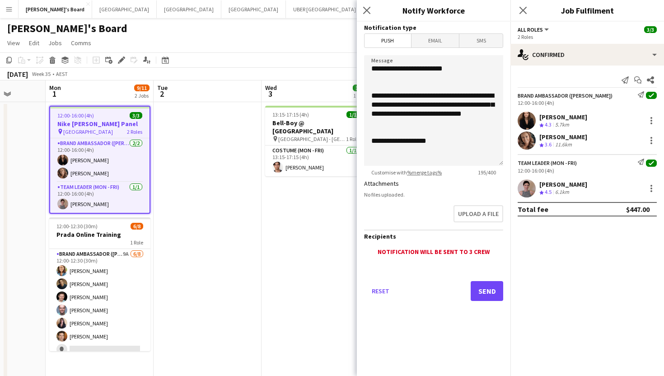
click at [434, 46] on span "Email" at bounding box center [435, 41] width 48 height 14
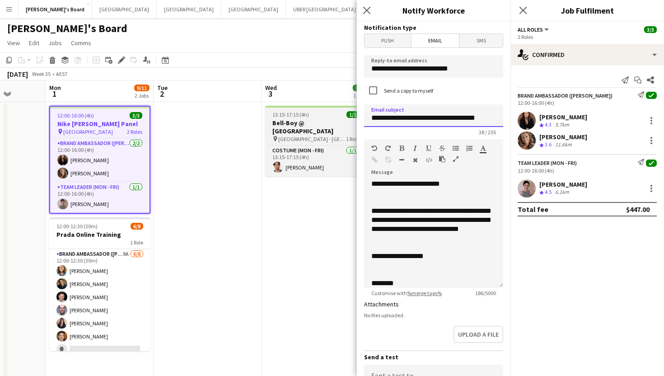
drag, startPoint x: 482, startPoint y: 121, endPoint x: 336, endPoint y: 120, distance: 145.9
click at [336, 120] on body "Menu Boards Boards Boards All jobs Status Workforce Workforce My Workforce Recr…" at bounding box center [332, 359] width 664 height 718
type input "*"
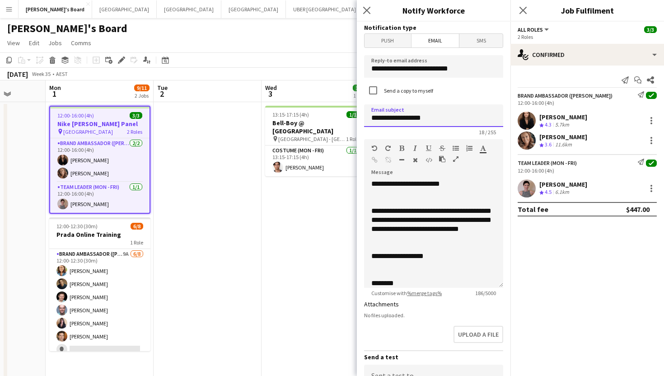
type input "**********"
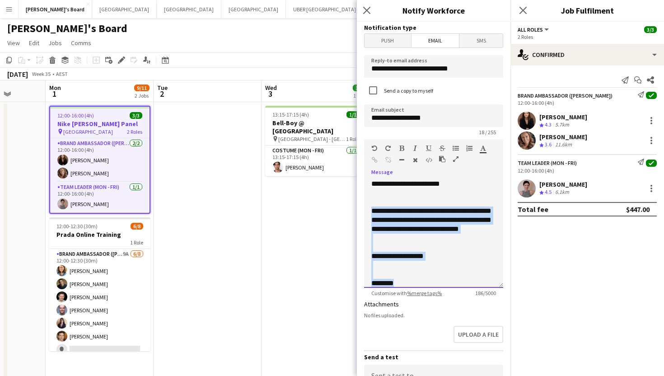
drag, startPoint x: 418, startPoint y: 282, endPoint x: 367, endPoint y: 210, distance: 87.7
click at [367, 210] on div "**********" at bounding box center [433, 233] width 139 height 108
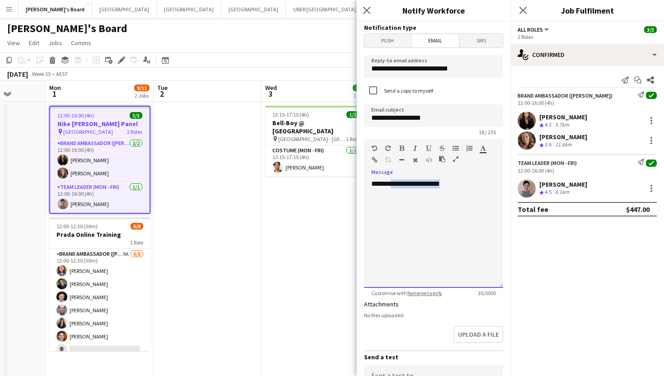
drag, startPoint x: 476, startPoint y: 181, endPoint x: 395, endPoint y: 183, distance: 80.4
click at [395, 183] on div "**********" at bounding box center [433, 233] width 139 height 108
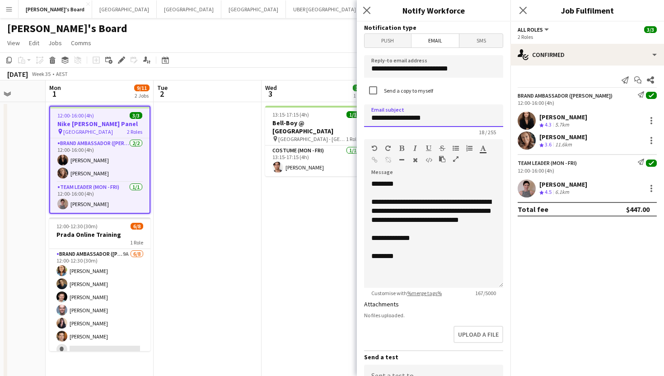
click at [441, 122] on input "**********" at bounding box center [433, 115] width 139 height 23
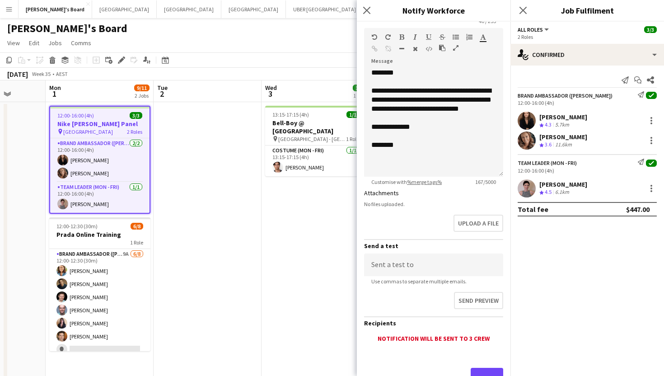
scroll to position [148, 0]
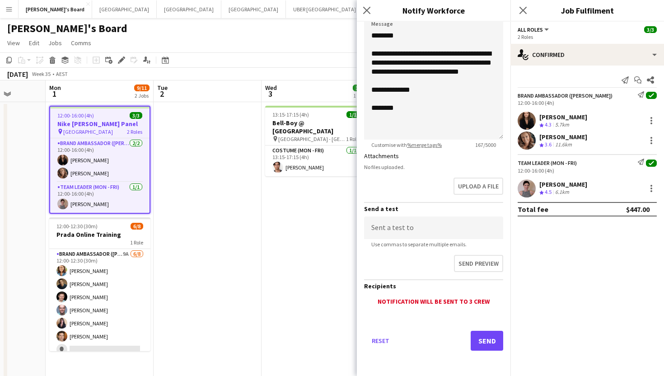
type input "**********"
click at [481, 343] on button "Send" at bounding box center [487, 341] width 33 height 20
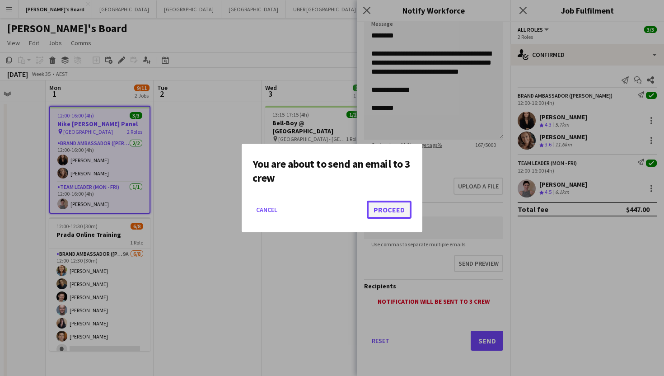
click at [395, 216] on button "Proceed" at bounding box center [389, 210] width 45 height 18
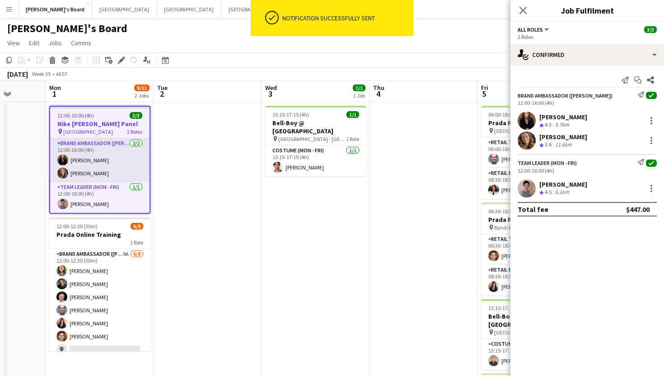
click at [103, 151] on app-card-role "Brand Ambassador (Mon - Fri) [DATE] 12:00-16:00 (4h) [PERSON_NAME] [PERSON_NAME]" at bounding box center [99, 160] width 99 height 44
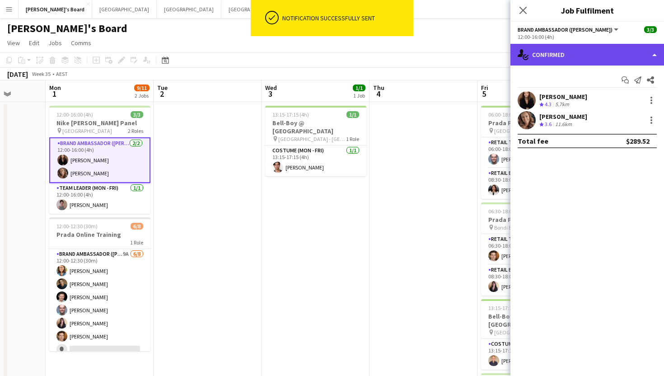
click at [576, 49] on div "single-neutral-actions-check-2 Confirmed" at bounding box center [587, 55] width 154 height 22
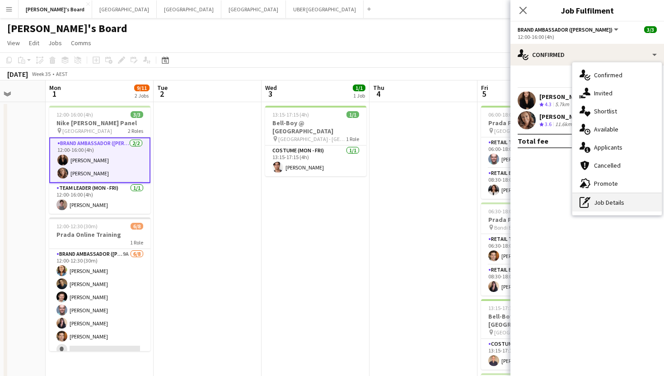
click at [615, 196] on div "pen-write Job Details" at bounding box center [616, 202] width 89 height 18
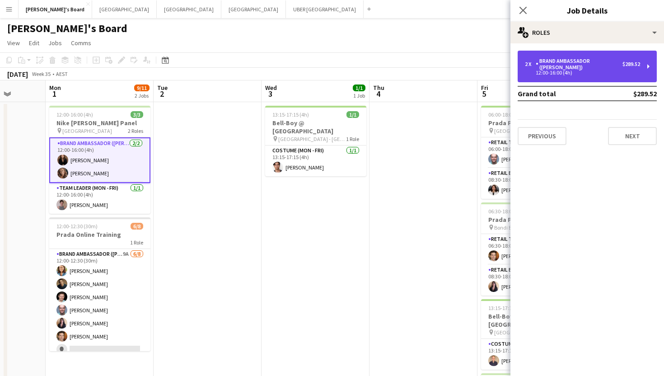
click at [573, 61] on div "Brand Ambassador ([PERSON_NAME])" at bounding box center [579, 64] width 87 height 13
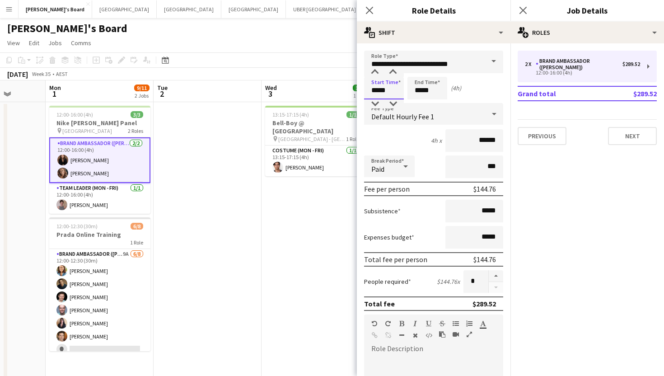
drag, startPoint x: 395, startPoint y: 90, endPoint x: 342, endPoint y: 90, distance: 52.8
click at [342, 90] on body "Menu Boards Boards Boards All jobs Status Workforce Workforce My Workforce Recr…" at bounding box center [332, 359] width 664 height 718
type input "*****"
drag, startPoint x: 445, startPoint y: 90, endPoint x: 397, endPoint y: 90, distance: 48.3
click at [397, 90] on div "Start Time ***** End Time ***** (2h 30m)" at bounding box center [433, 88] width 139 height 23
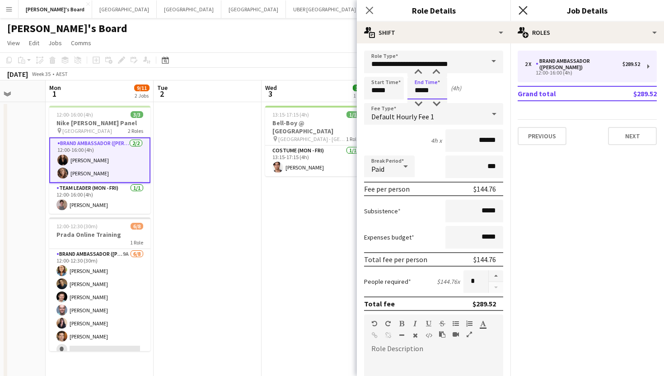
type input "*****"
click at [524, 11] on icon at bounding box center [523, 10] width 9 height 9
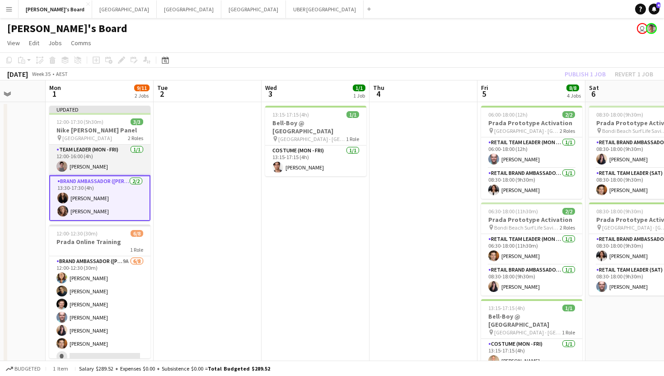
click at [82, 171] on app-card-role "Team Leader (Mon - Fri) [DATE] 12:00-16:00 (4h) [PERSON_NAME]" at bounding box center [99, 160] width 101 height 31
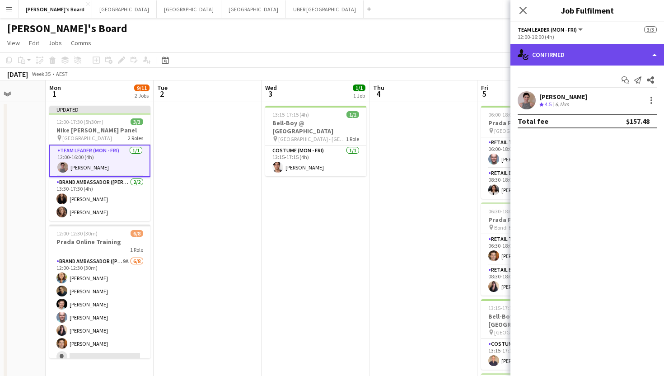
click at [575, 50] on div "single-neutral-actions-check-2 Confirmed" at bounding box center [587, 55] width 154 height 22
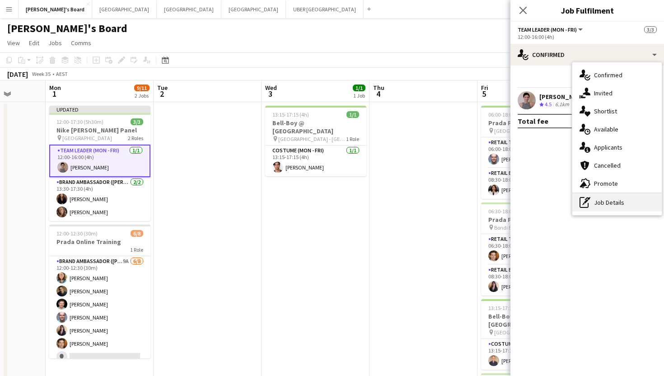
click at [613, 206] on div "pen-write Job Details" at bounding box center [616, 202] width 89 height 18
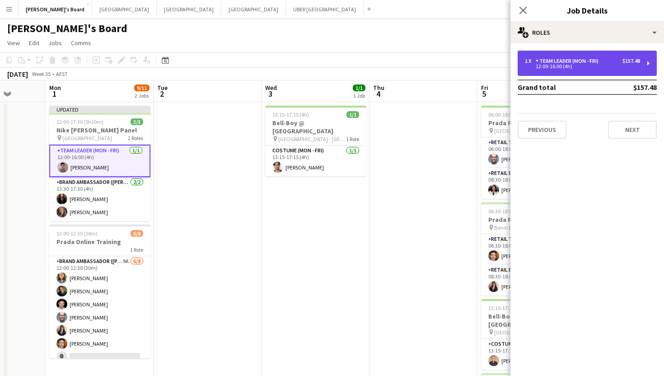
click at [542, 65] on div "12:00-16:00 (4h)" at bounding box center [582, 66] width 115 height 5
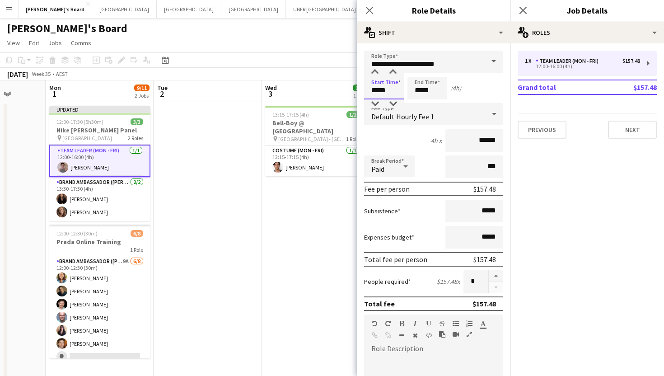
drag, startPoint x: 393, startPoint y: 95, endPoint x: 327, endPoint y: 94, distance: 66.4
click at [327, 94] on body "Menu Boards Boards Boards All jobs Status Workforce Workforce My Workforce Recr…" at bounding box center [332, 359] width 664 height 718
type input "*****"
drag, startPoint x: 439, startPoint y: 90, endPoint x: 394, endPoint y: 90, distance: 45.6
click at [394, 90] on div "Start Time ***** End Time ***** (2h 30m)" at bounding box center [433, 88] width 139 height 23
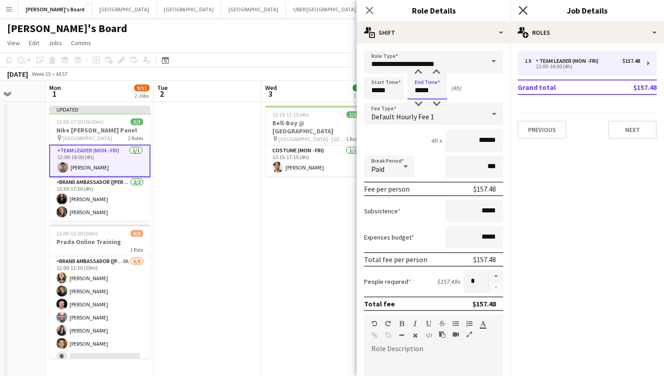
type input "*****"
click at [522, 9] on icon at bounding box center [523, 10] width 9 height 9
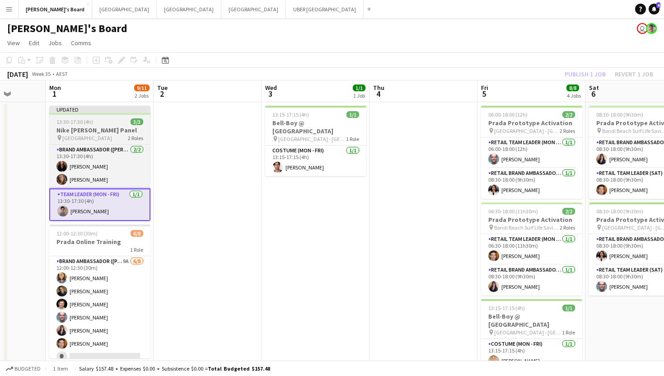
click at [81, 122] on span "13:30-17:30 (4h)" at bounding box center [74, 121] width 37 height 7
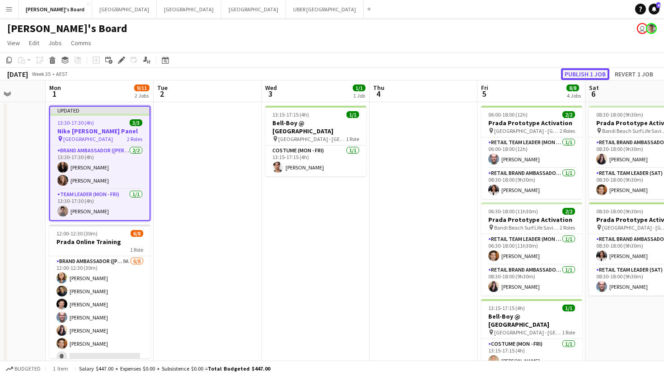
click at [593, 71] on button "Publish 1 job" at bounding box center [585, 74] width 48 height 12
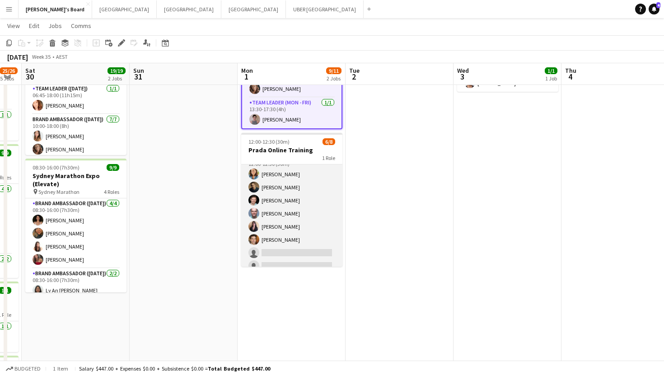
scroll to position [0, 0]
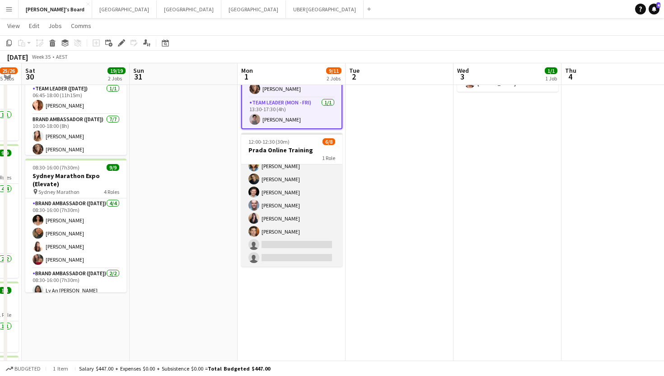
click at [289, 246] on app-card-role "Brand Ambassador (Mon - Fri) 9A [DATE] 12:00-12:30 (30m) [PERSON_NAME] [PERSON_…" at bounding box center [291, 205] width 101 height 122
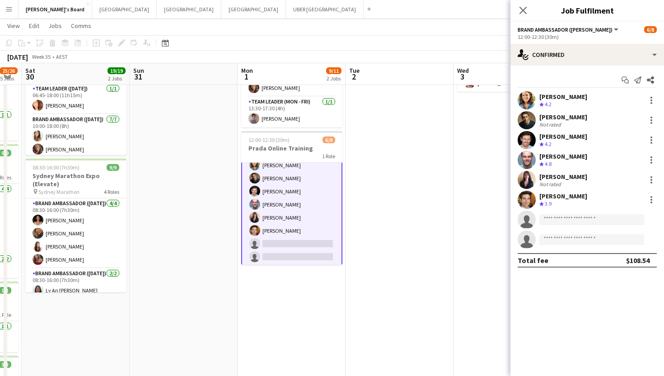
scroll to position [21, 0]
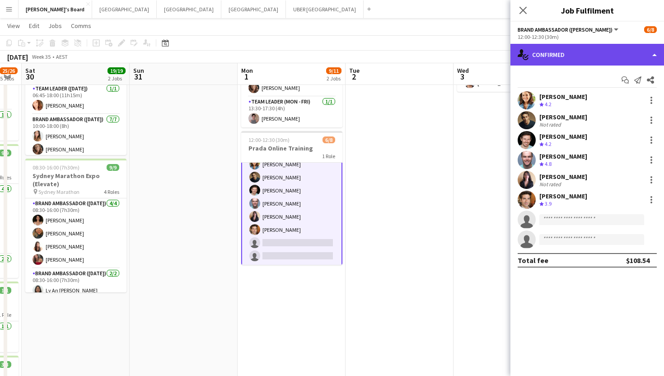
click at [574, 51] on div "single-neutral-actions-check-2 Confirmed" at bounding box center [587, 55] width 154 height 22
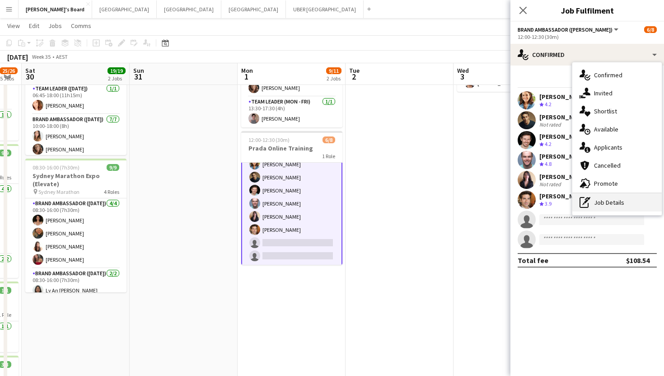
click at [615, 204] on div "pen-write Job Details" at bounding box center [616, 202] width 89 height 18
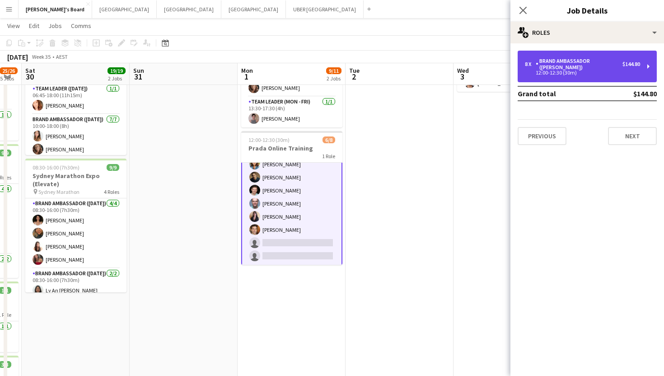
click at [573, 59] on div "Brand Ambassador ([PERSON_NAME])" at bounding box center [579, 64] width 87 height 13
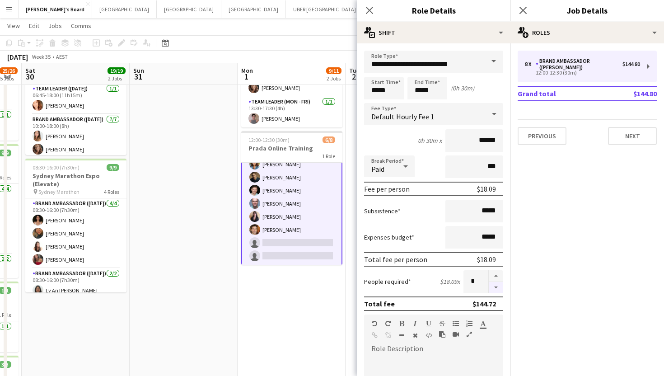
click at [496, 285] on button "button" at bounding box center [496, 287] width 14 height 11
type input "*"
click at [522, 9] on icon at bounding box center [523, 10] width 9 height 9
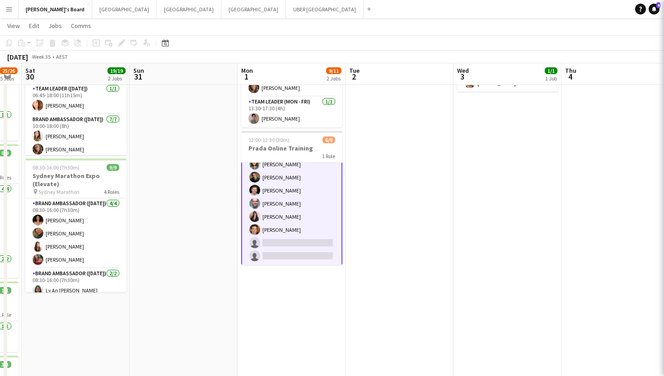
scroll to position [3, 0]
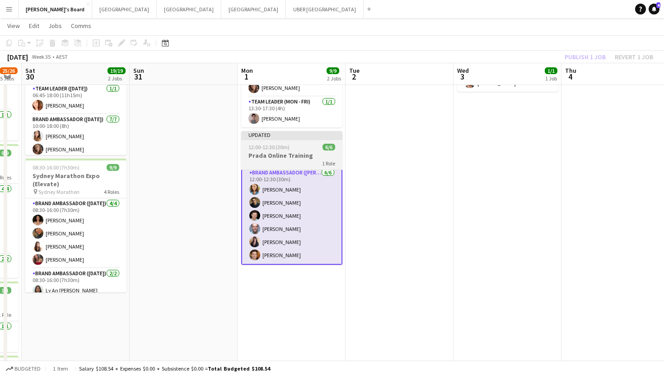
click at [311, 149] on div "12:00-12:30 (30m) 6/6" at bounding box center [291, 147] width 101 height 7
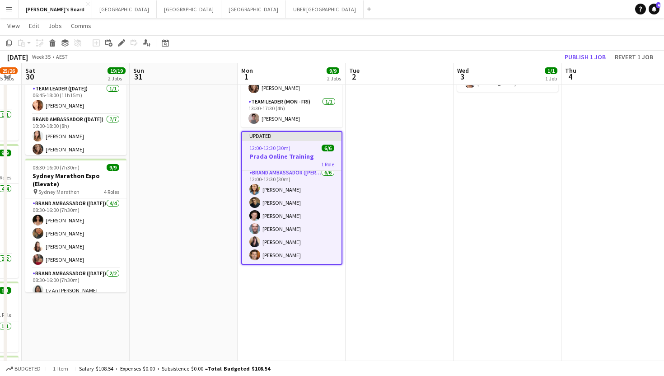
scroll to position [0, 195]
click at [593, 56] on button "Publish 1 job" at bounding box center [585, 57] width 48 height 12
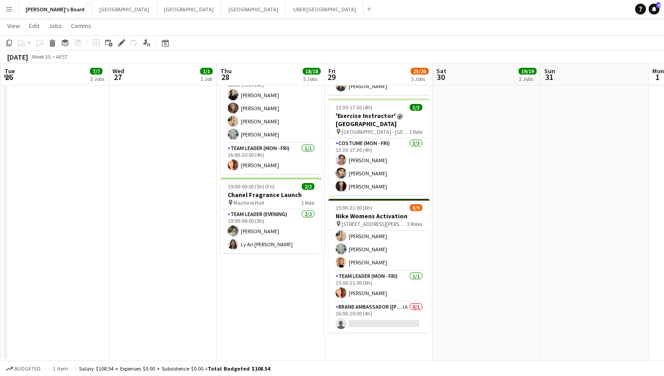
scroll to position [67, 0]
